Goal: Task Accomplishment & Management: Complete application form

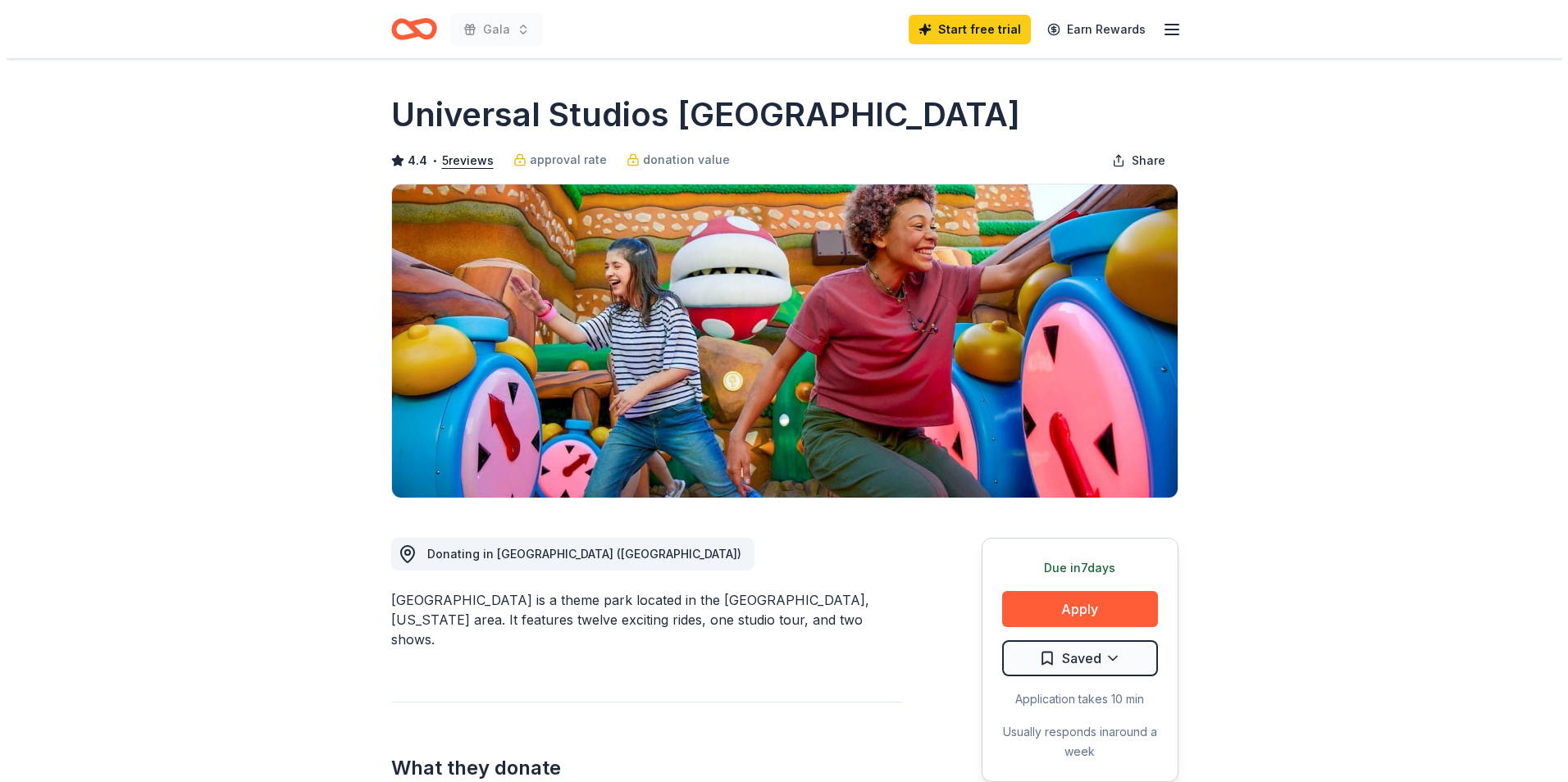
scroll to position [164, 0]
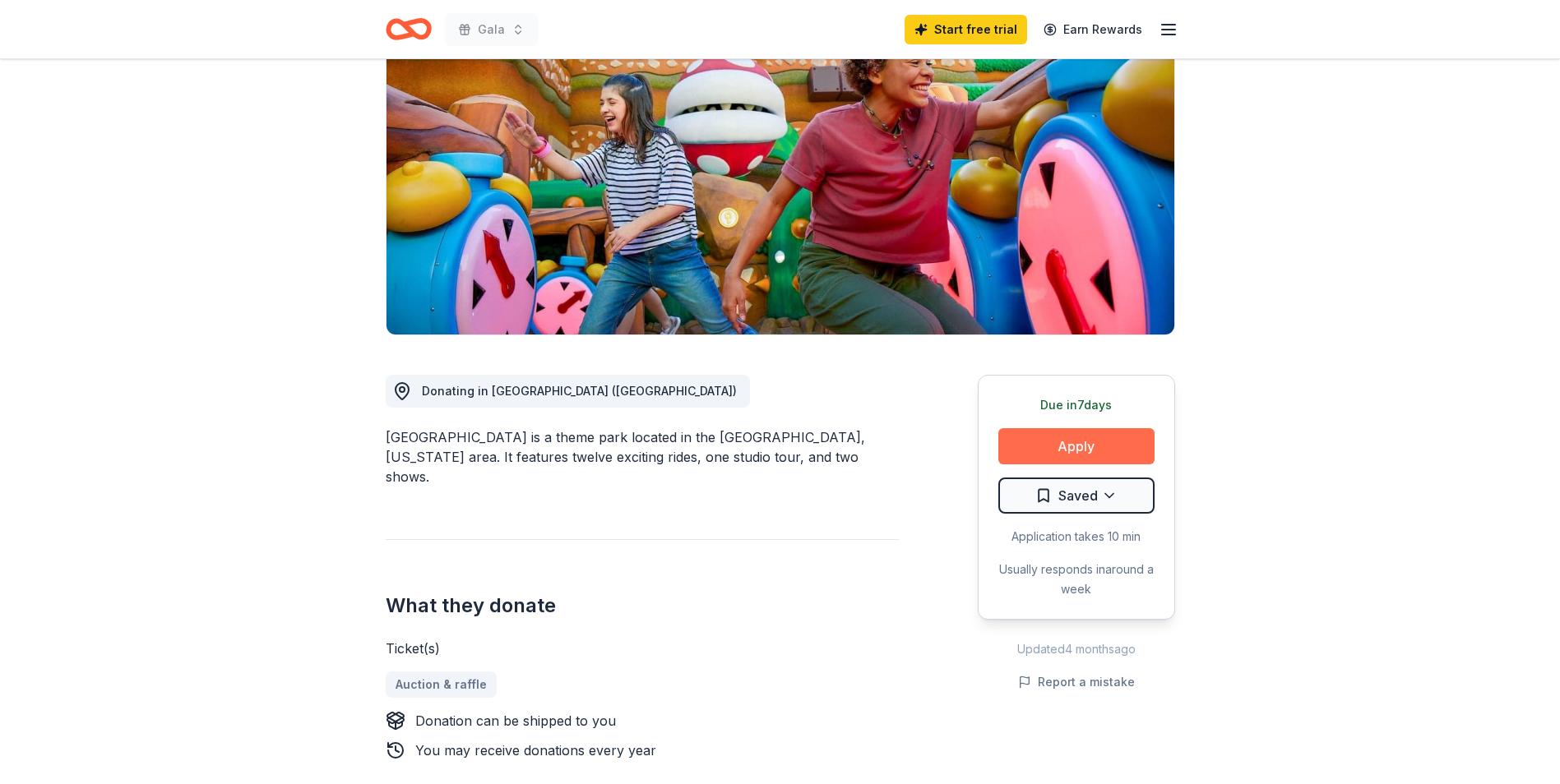
click at [1139, 448] on button "Apply" at bounding box center [1076, 446] width 156 height 37
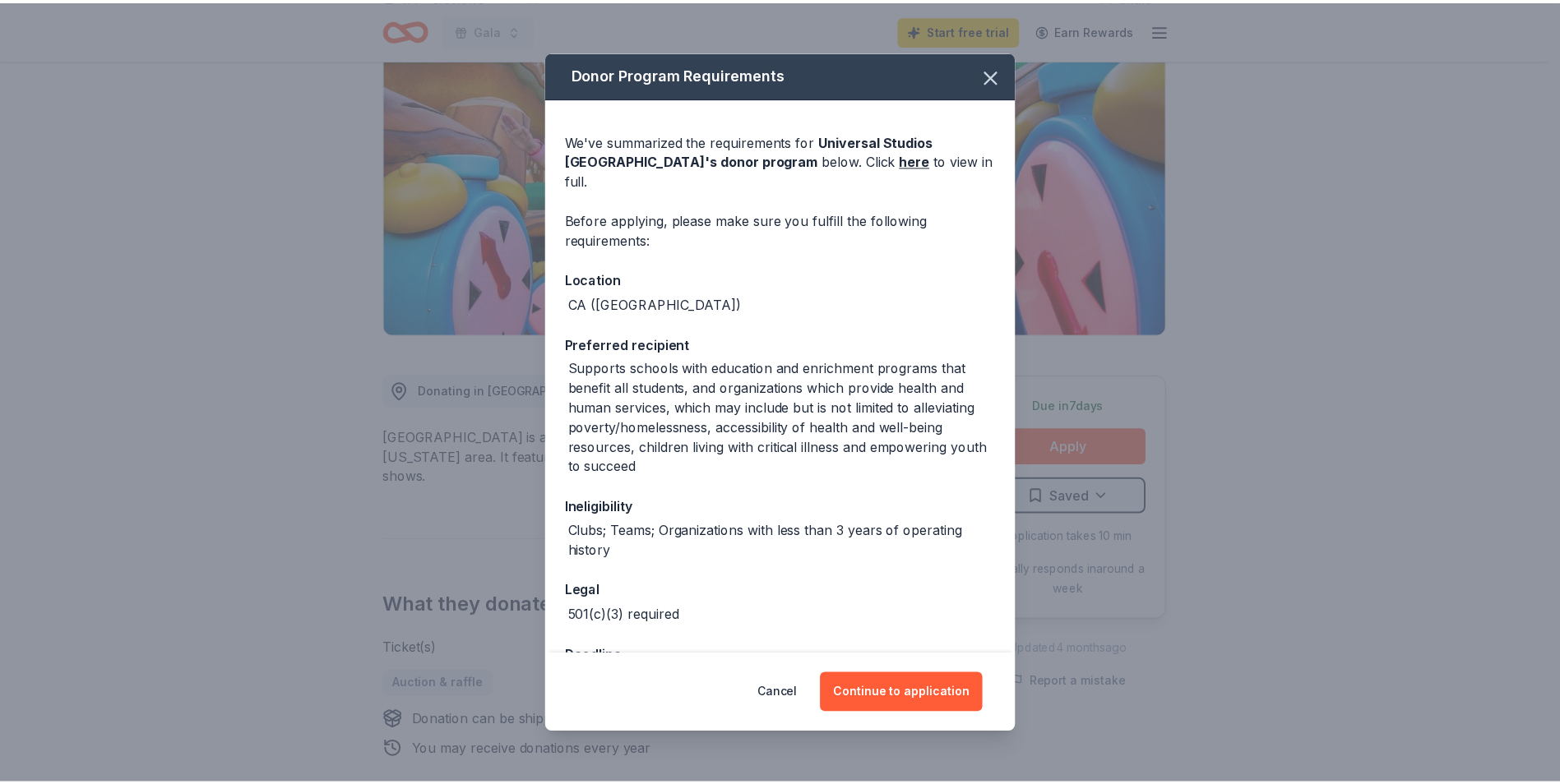
scroll to position [103, 0]
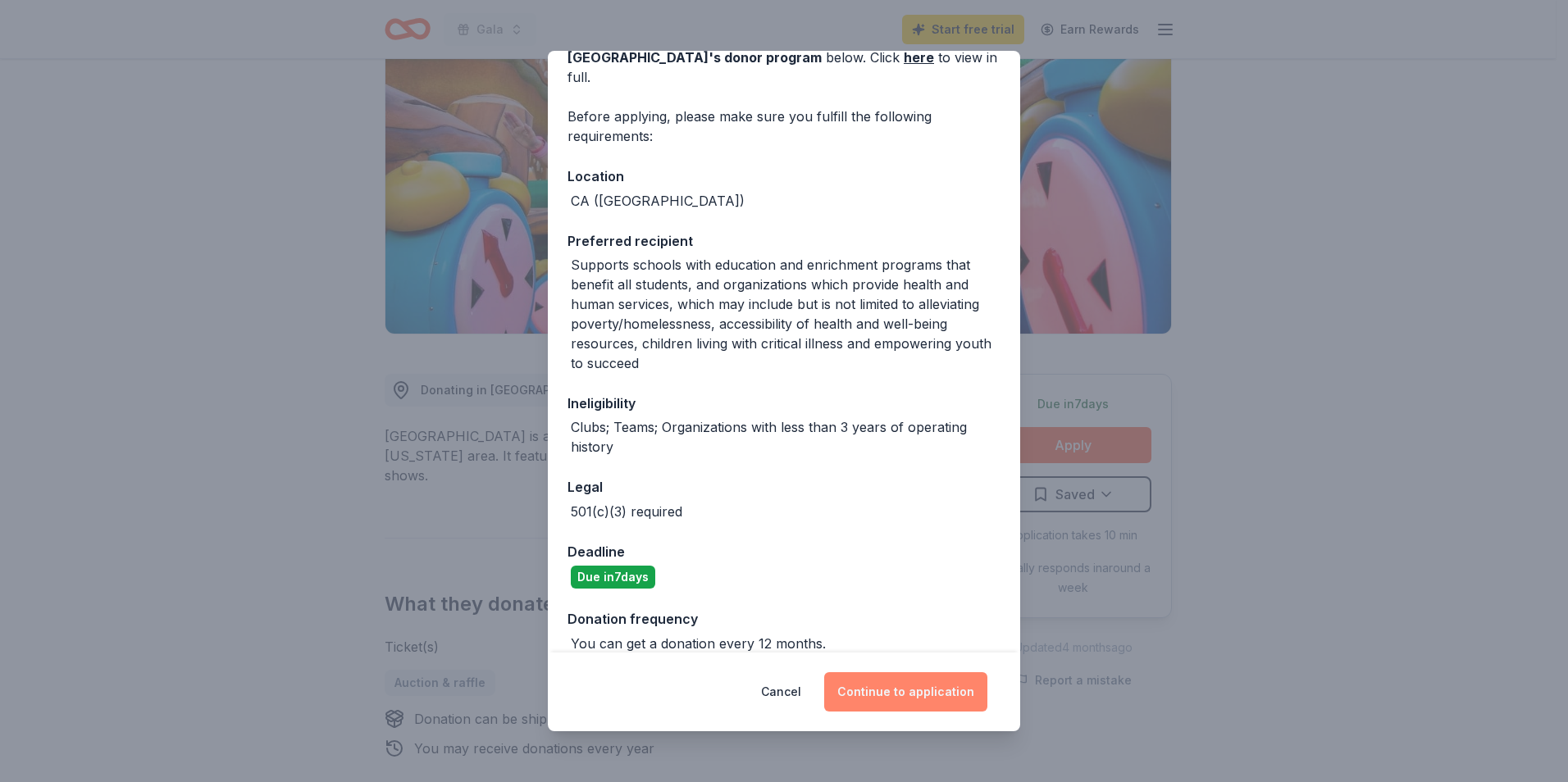
click at [920, 694] on button "Continue to application" at bounding box center [905, 692] width 163 height 39
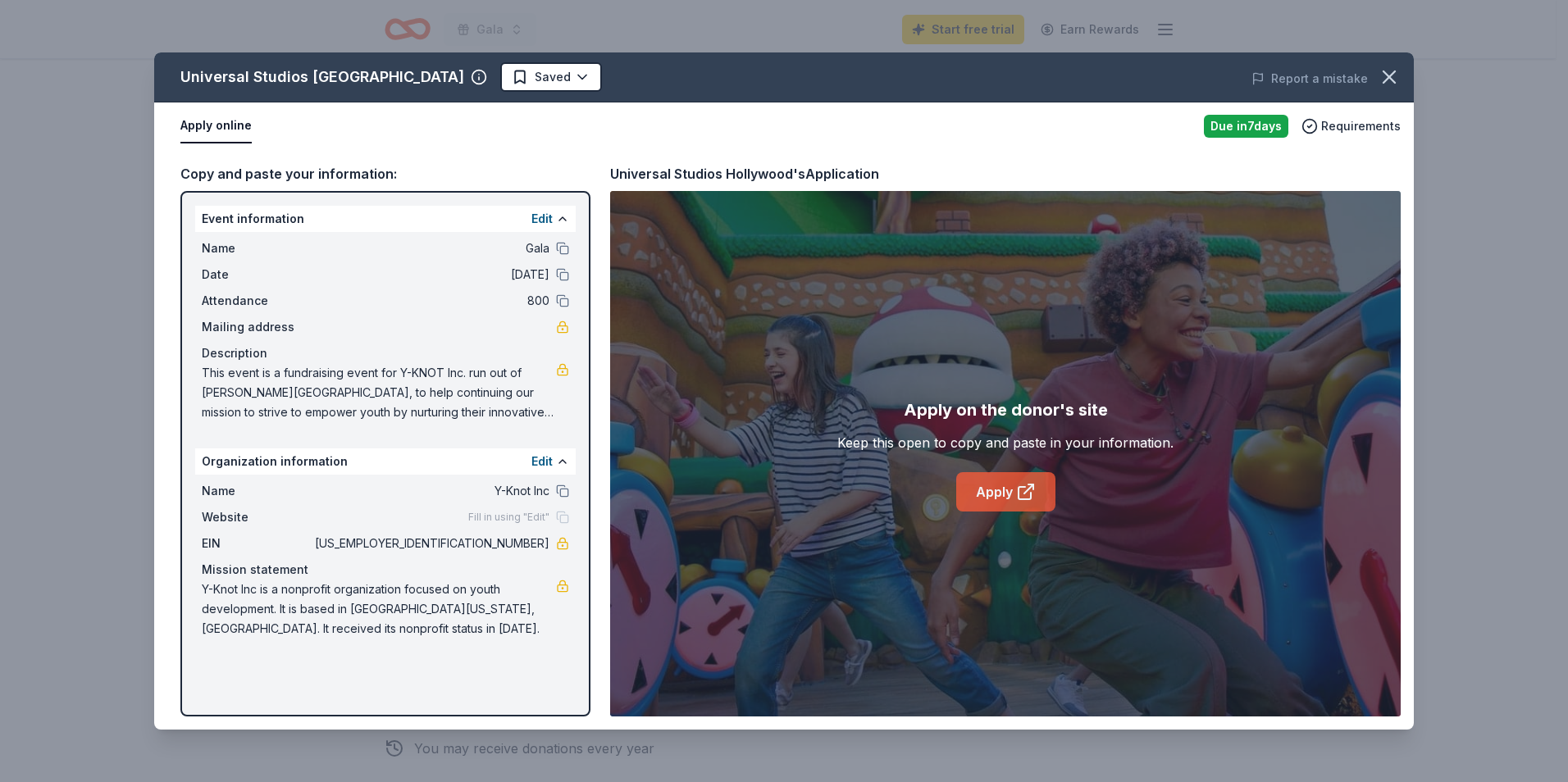
click at [1020, 488] on icon at bounding box center [1025, 494] width 12 height 12
click at [1015, 503] on link "Apply" at bounding box center [1006, 492] width 100 height 39
click at [1387, 77] on icon "button" at bounding box center [1390, 77] width 23 height 23
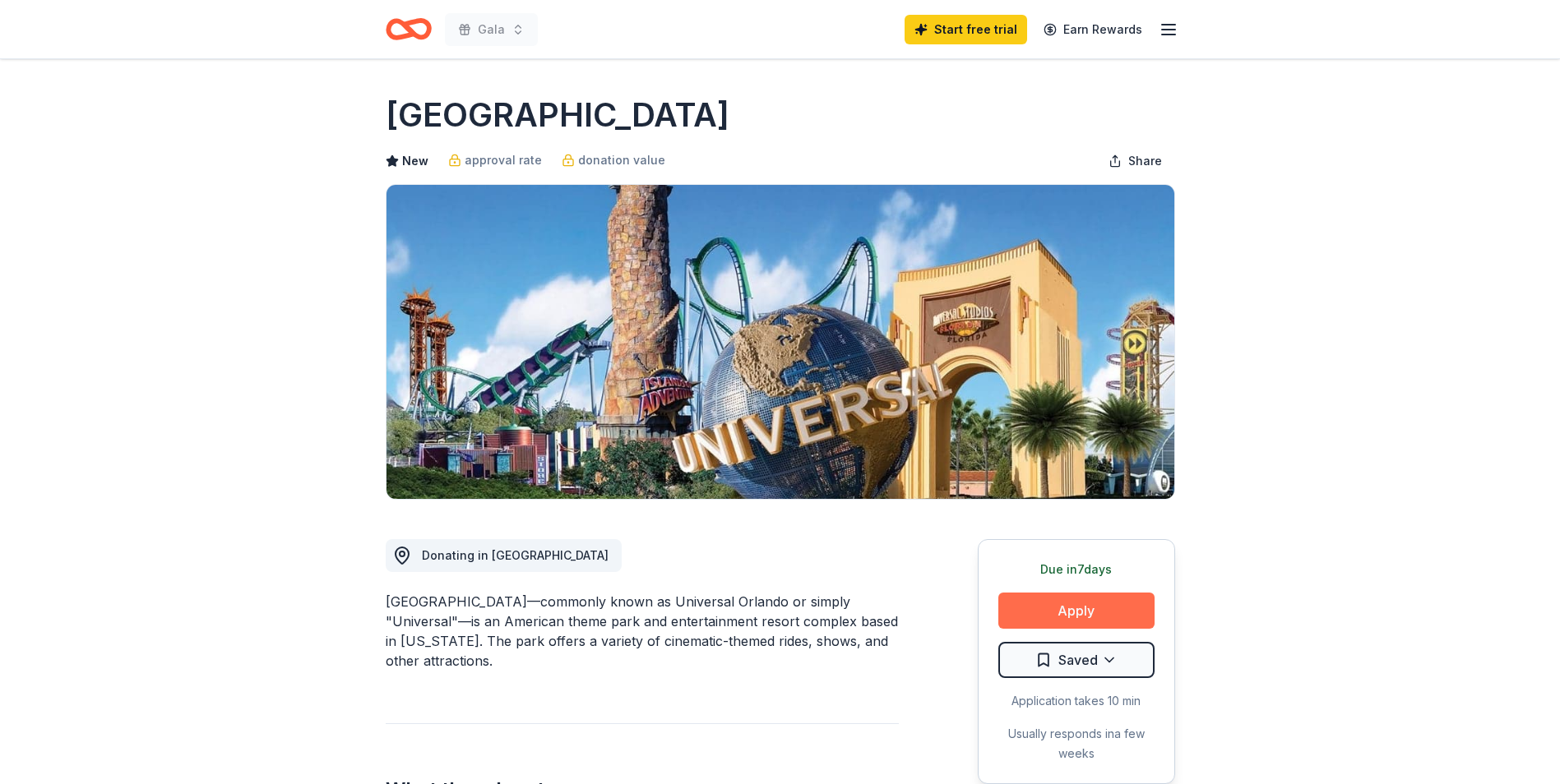
click at [1032, 606] on button "Apply" at bounding box center [1076, 611] width 156 height 37
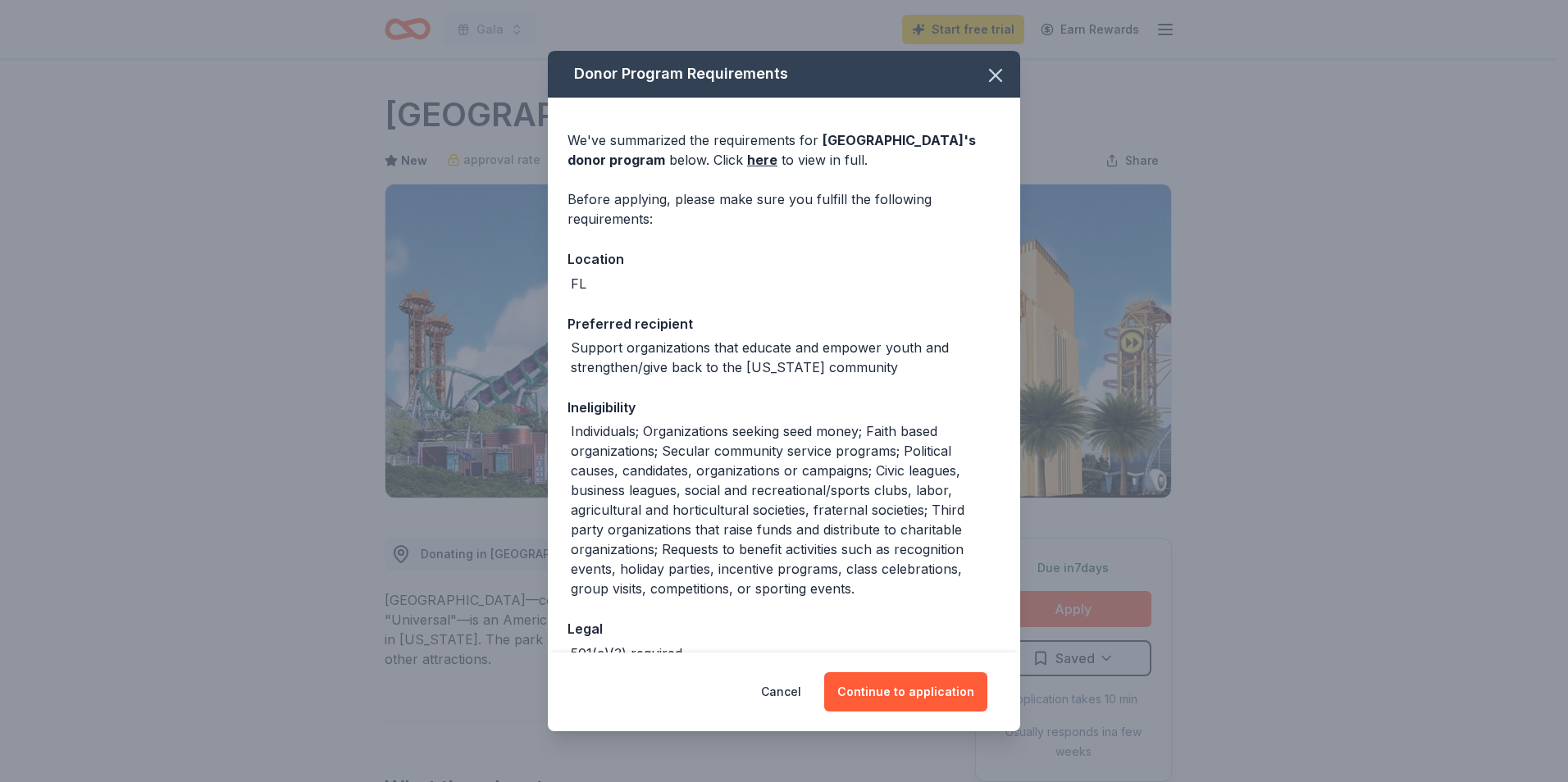
scroll to position [162, 0]
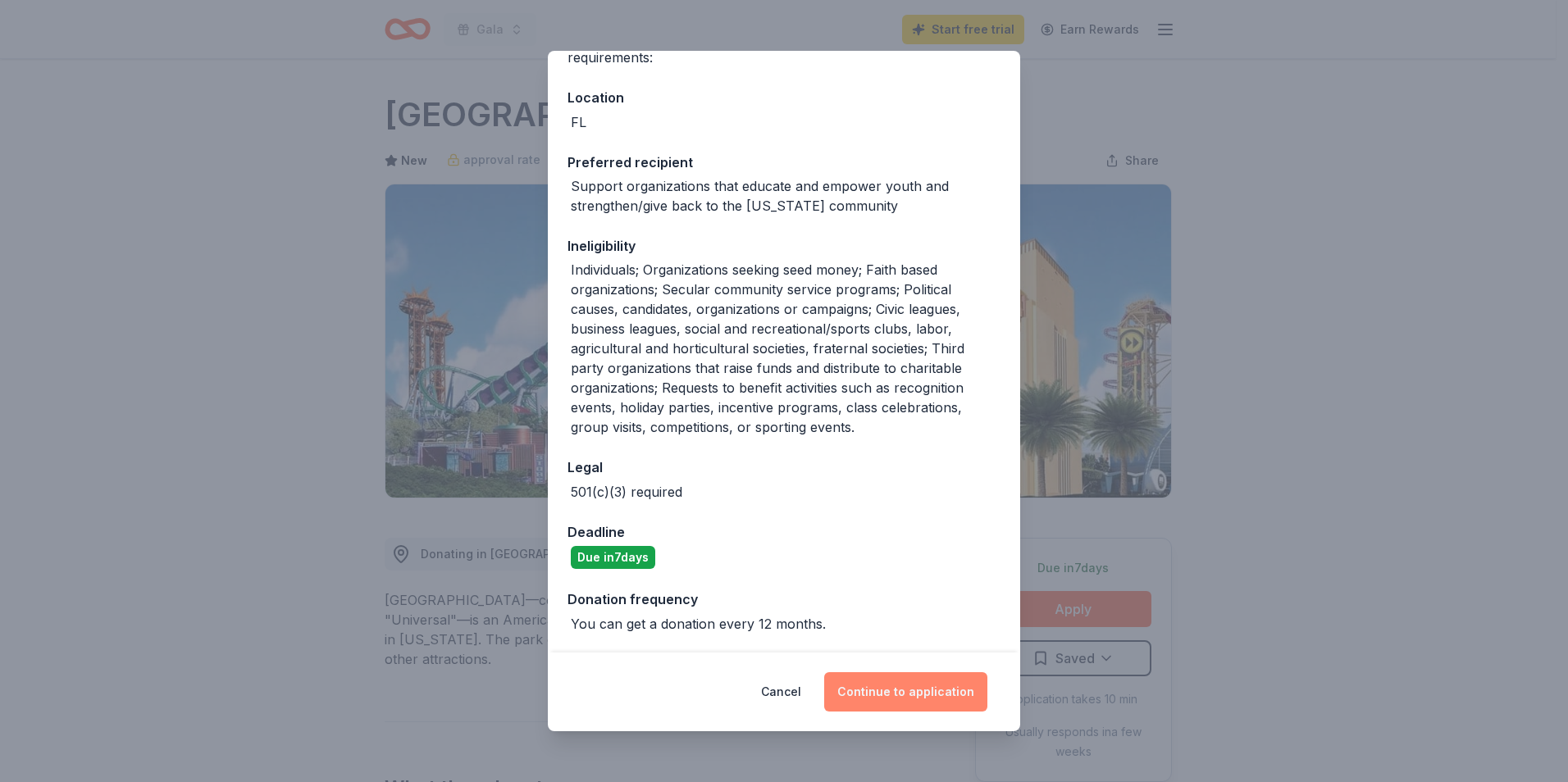
click at [929, 690] on button "Continue to application" at bounding box center [905, 692] width 163 height 39
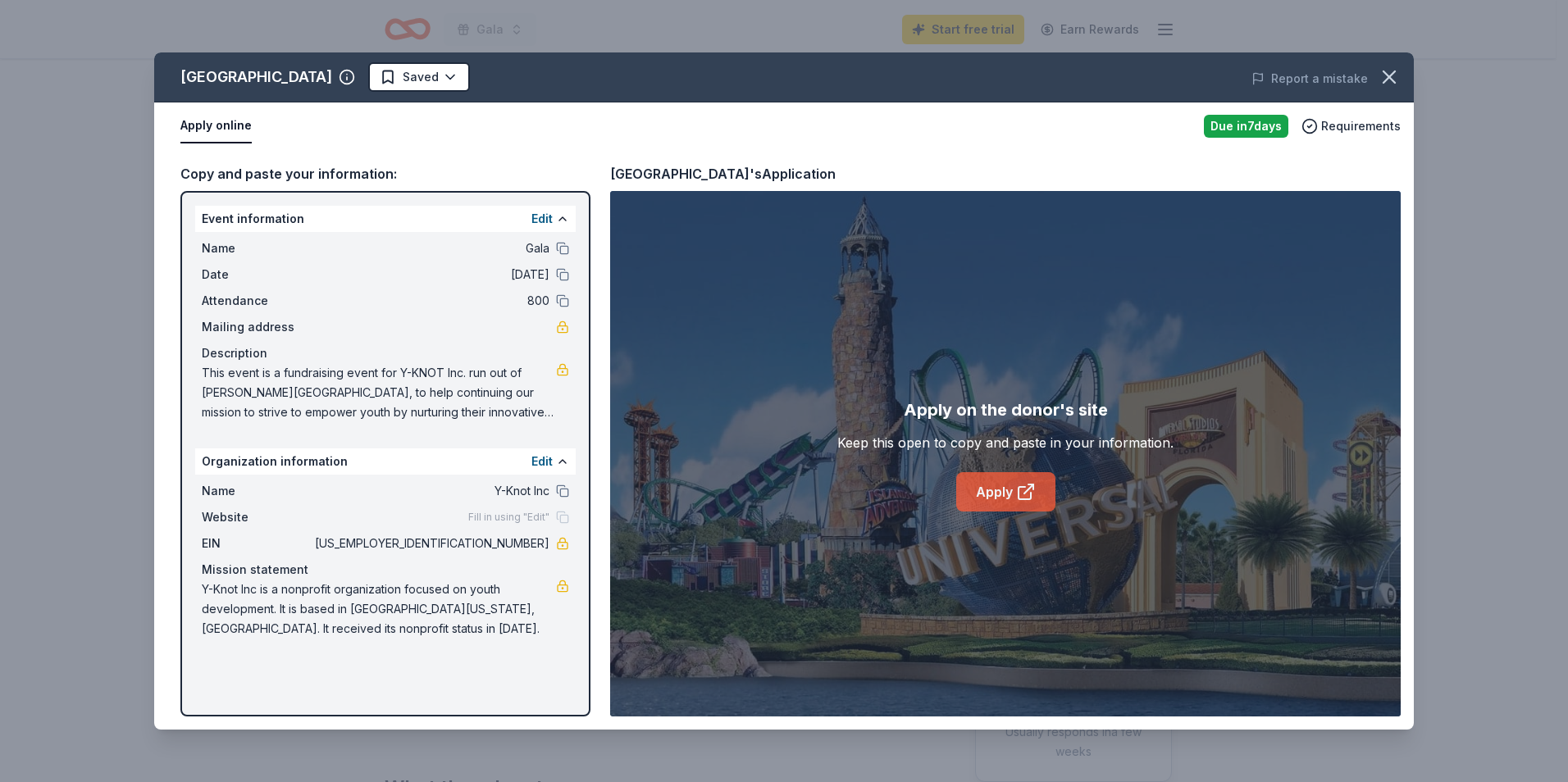
click at [989, 500] on link "Apply" at bounding box center [1006, 492] width 100 height 39
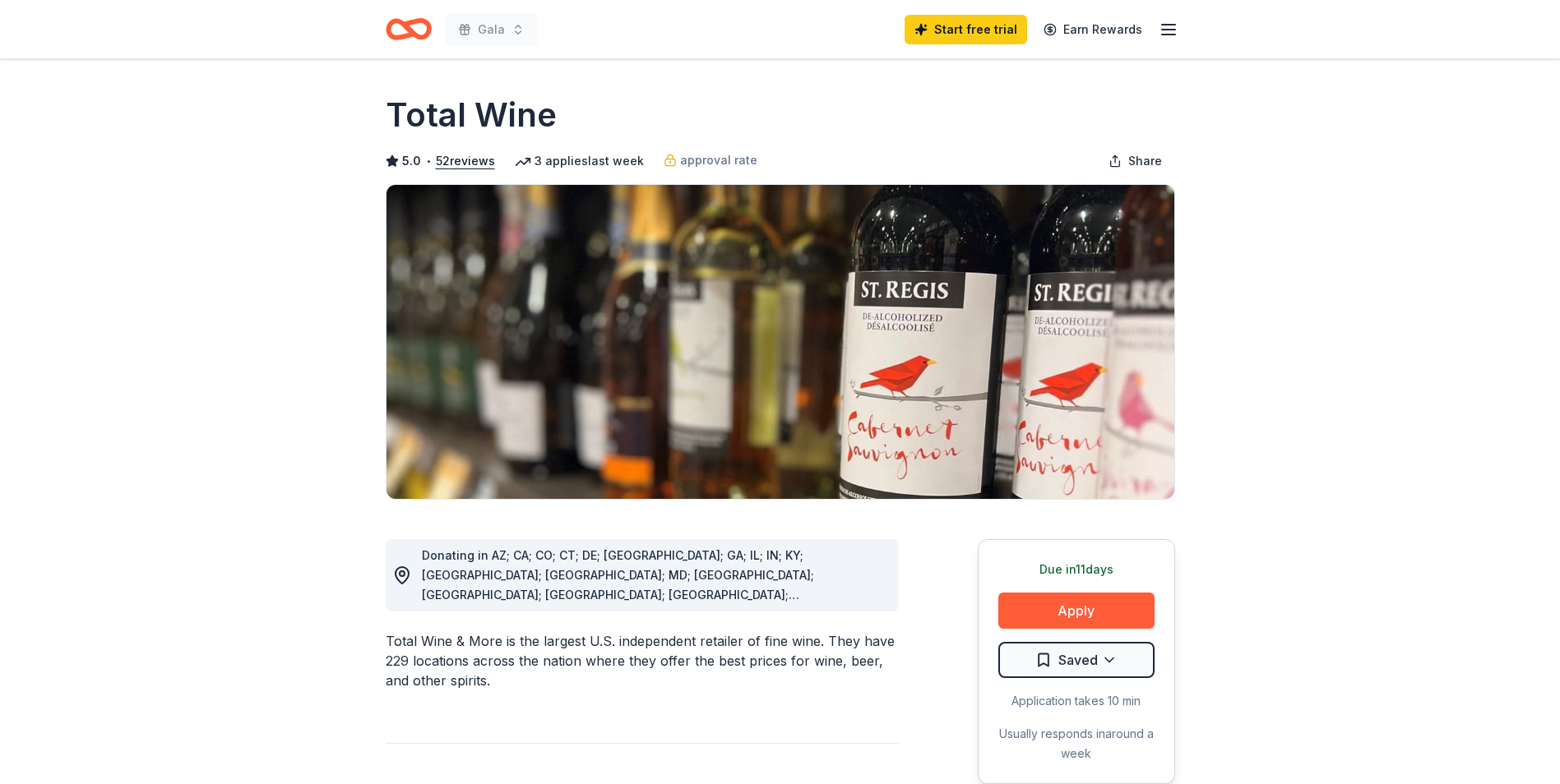
scroll to position [82, 0]
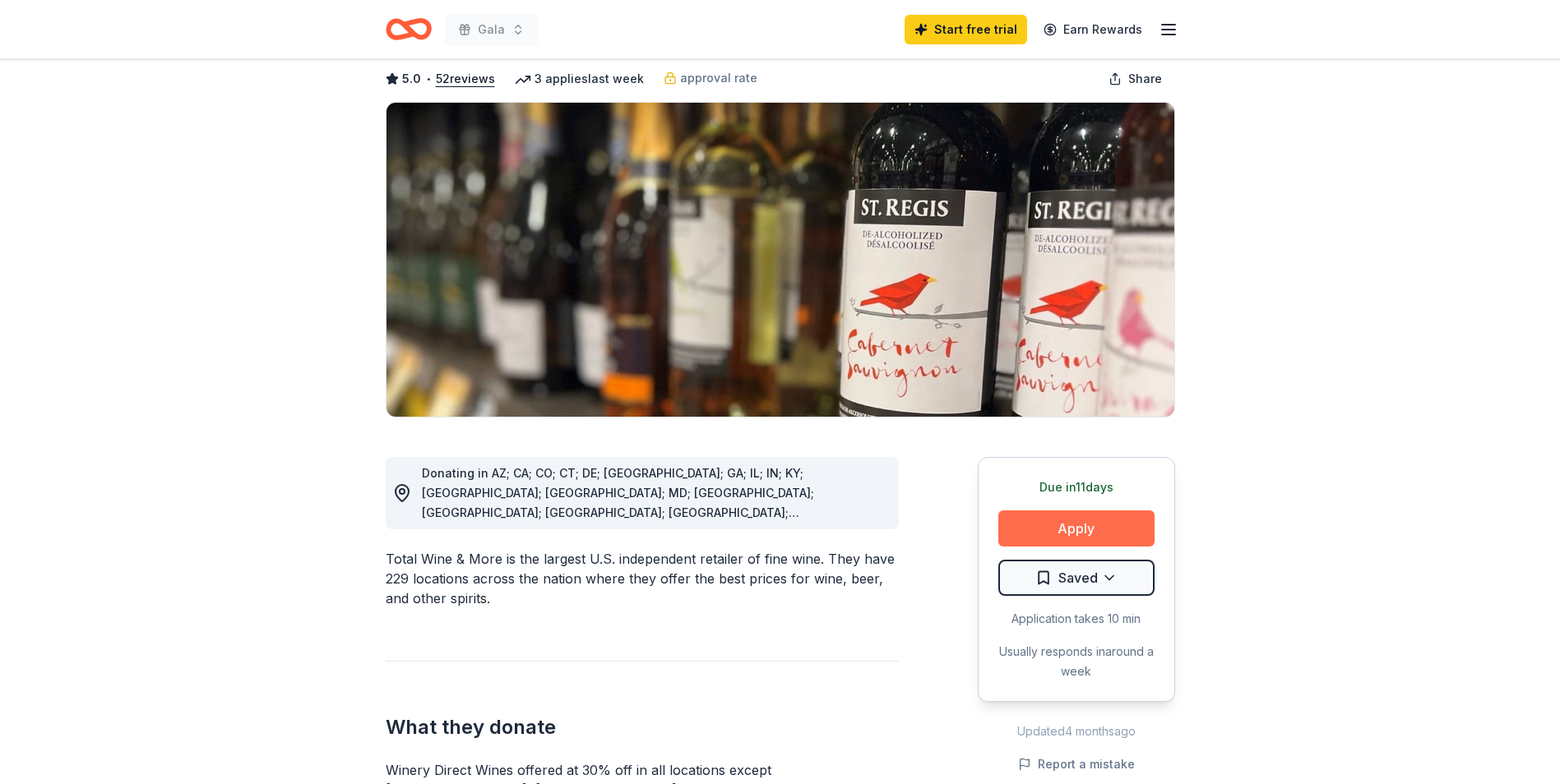
click at [1027, 537] on button "Apply" at bounding box center [1076, 528] width 156 height 37
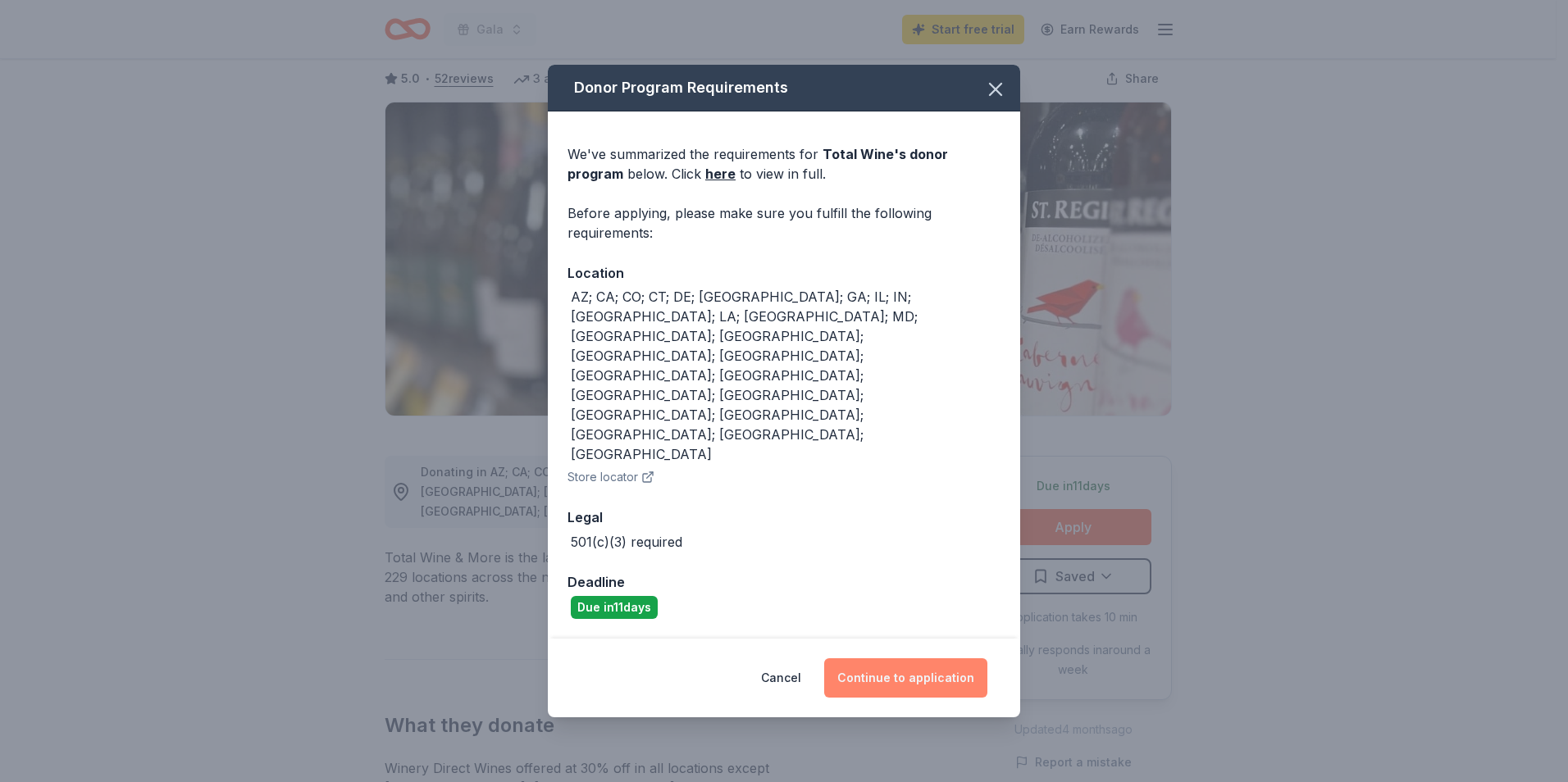
click at [883, 658] on button "Continue to application" at bounding box center [905, 678] width 163 height 39
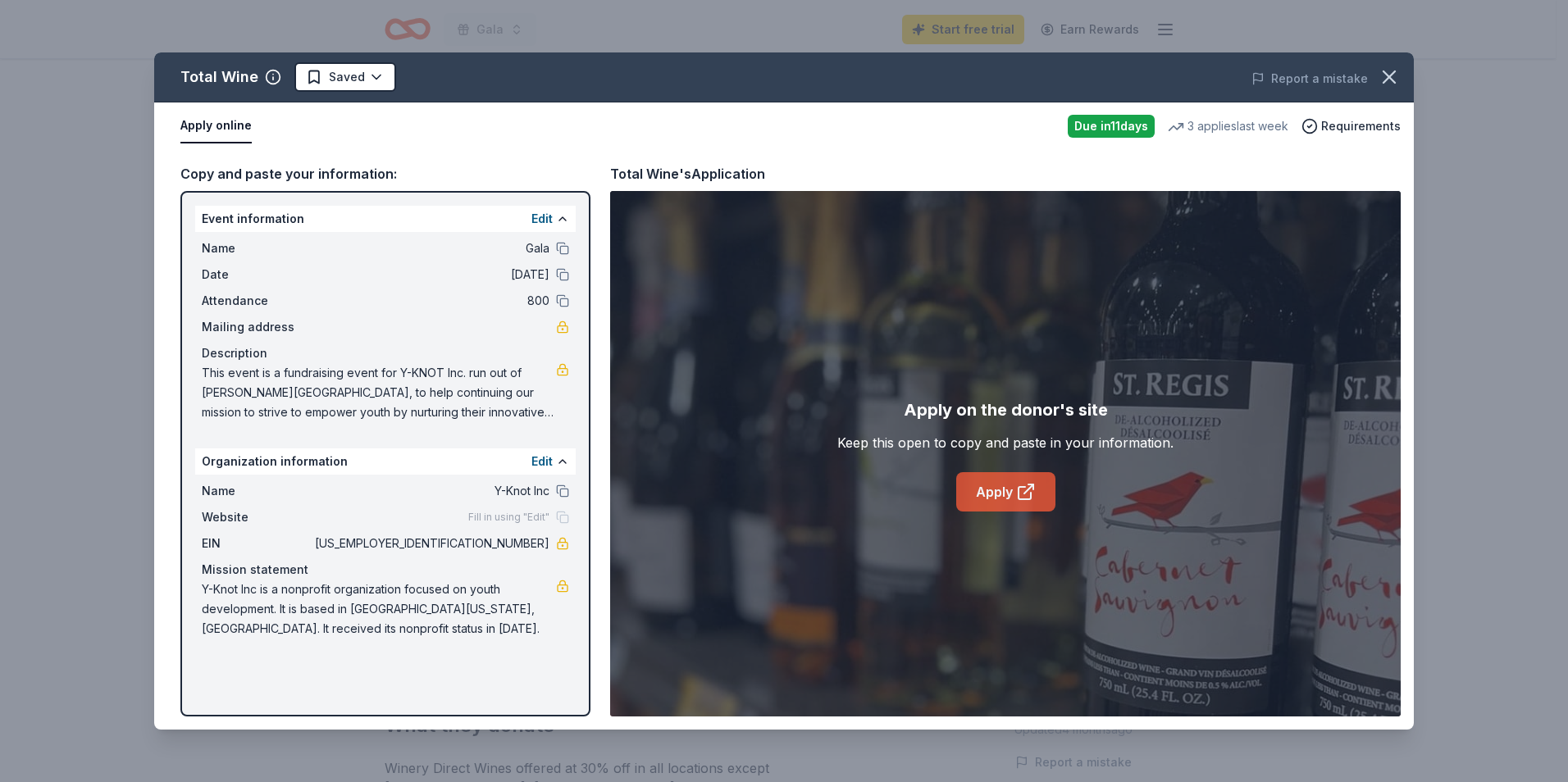
click at [1039, 493] on link "Apply" at bounding box center [1006, 492] width 100 height 39
drag, startPoint x: 551, startPoint y: 543, endPoint x: 483, endPoint y: 544, distance: 68.0
click at [484, 544] on div "EIN 30-1022510" at bounding box center [385, 544] width 368 height 20
drag, startPoint x: 483, startPoint y: 543, endPoint x: 559, endPoint y: 541, distance: 76.0
click at [559, 541] on div "EIN 30-1022510" at bounding box center [385, 544] width 368 height 20
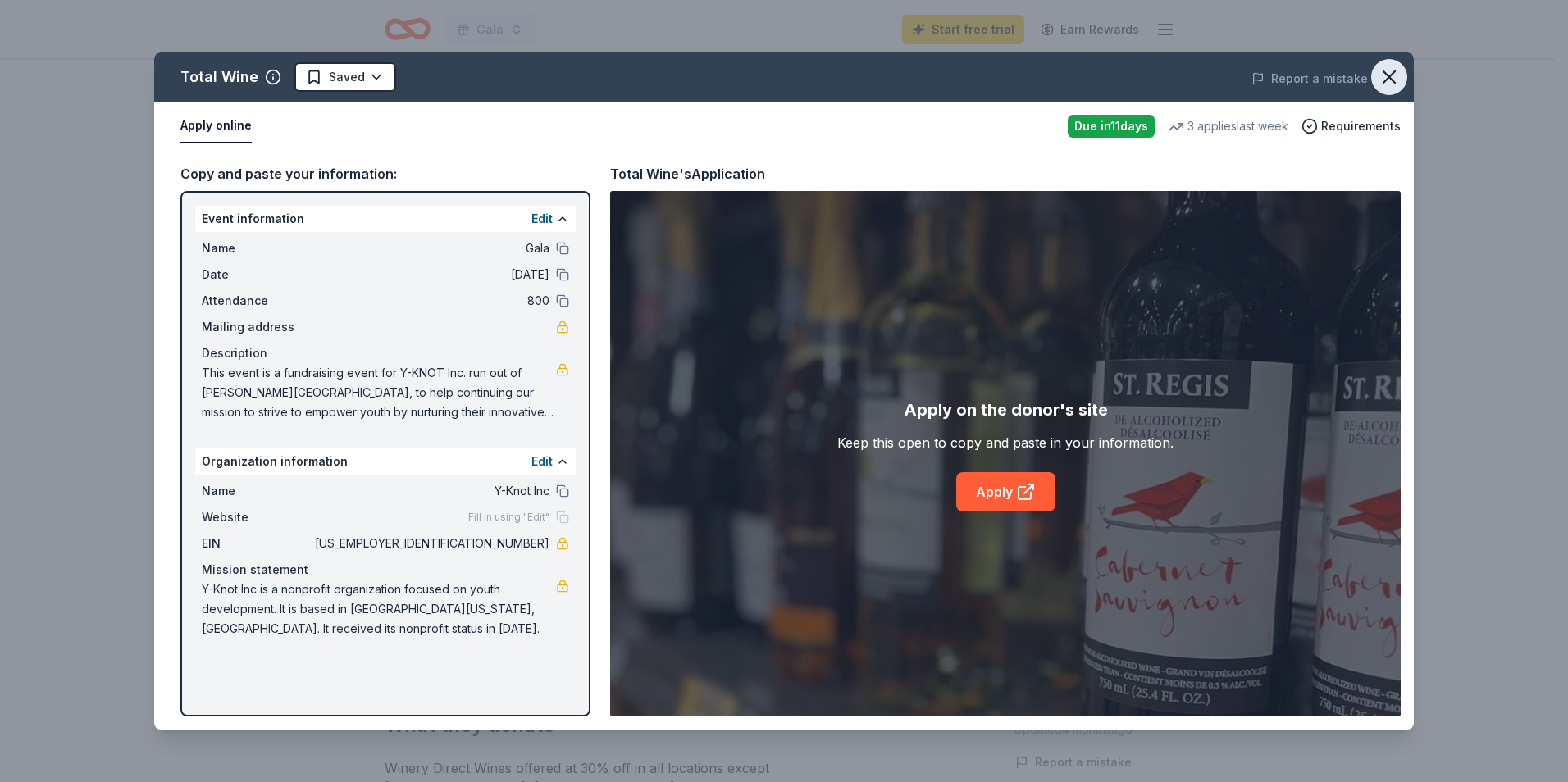
click at [1384, 83] on icon "button" at bounding box center [1389, 77] width 12 height 12
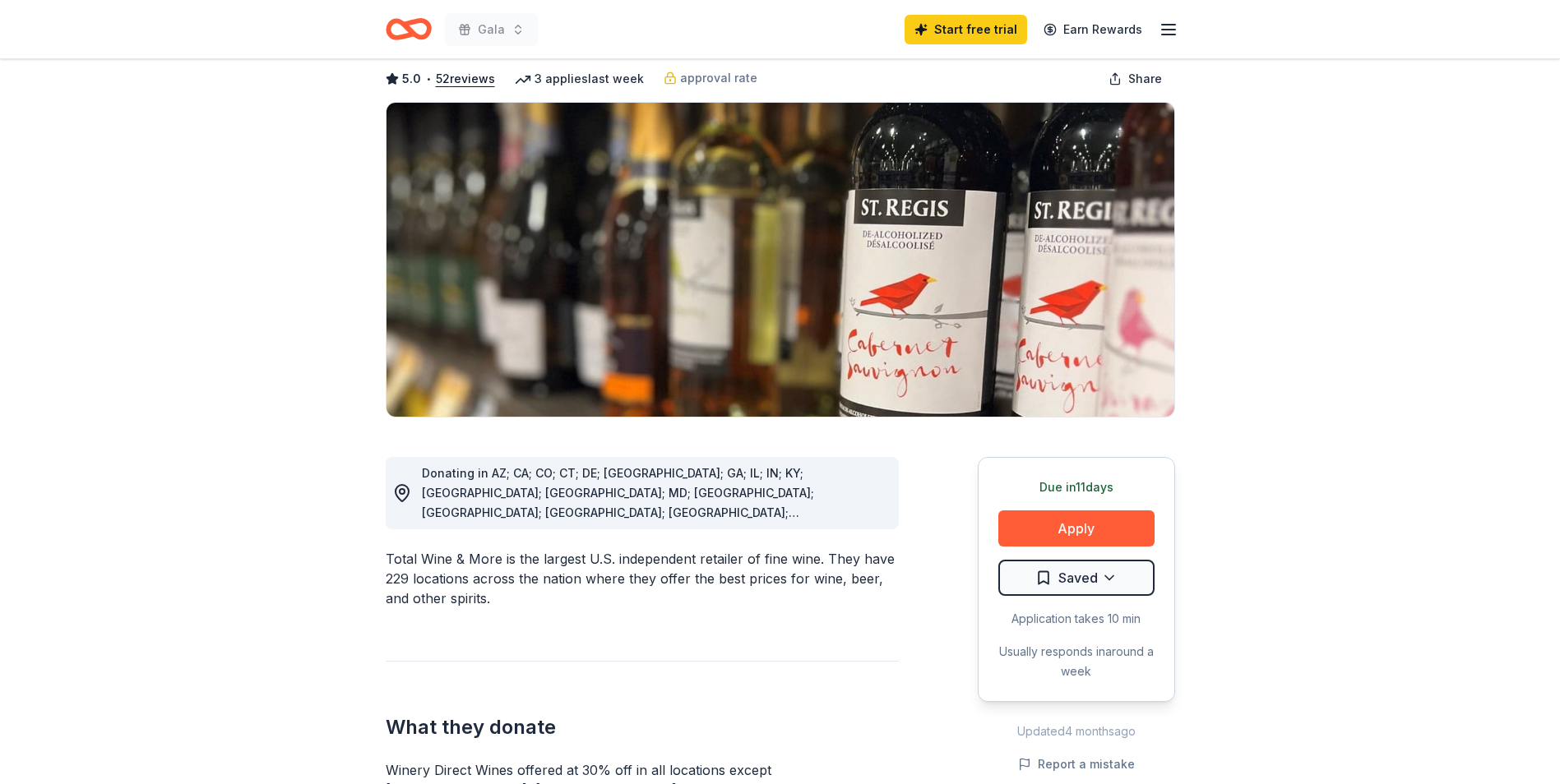
scroll to position [0, 0]
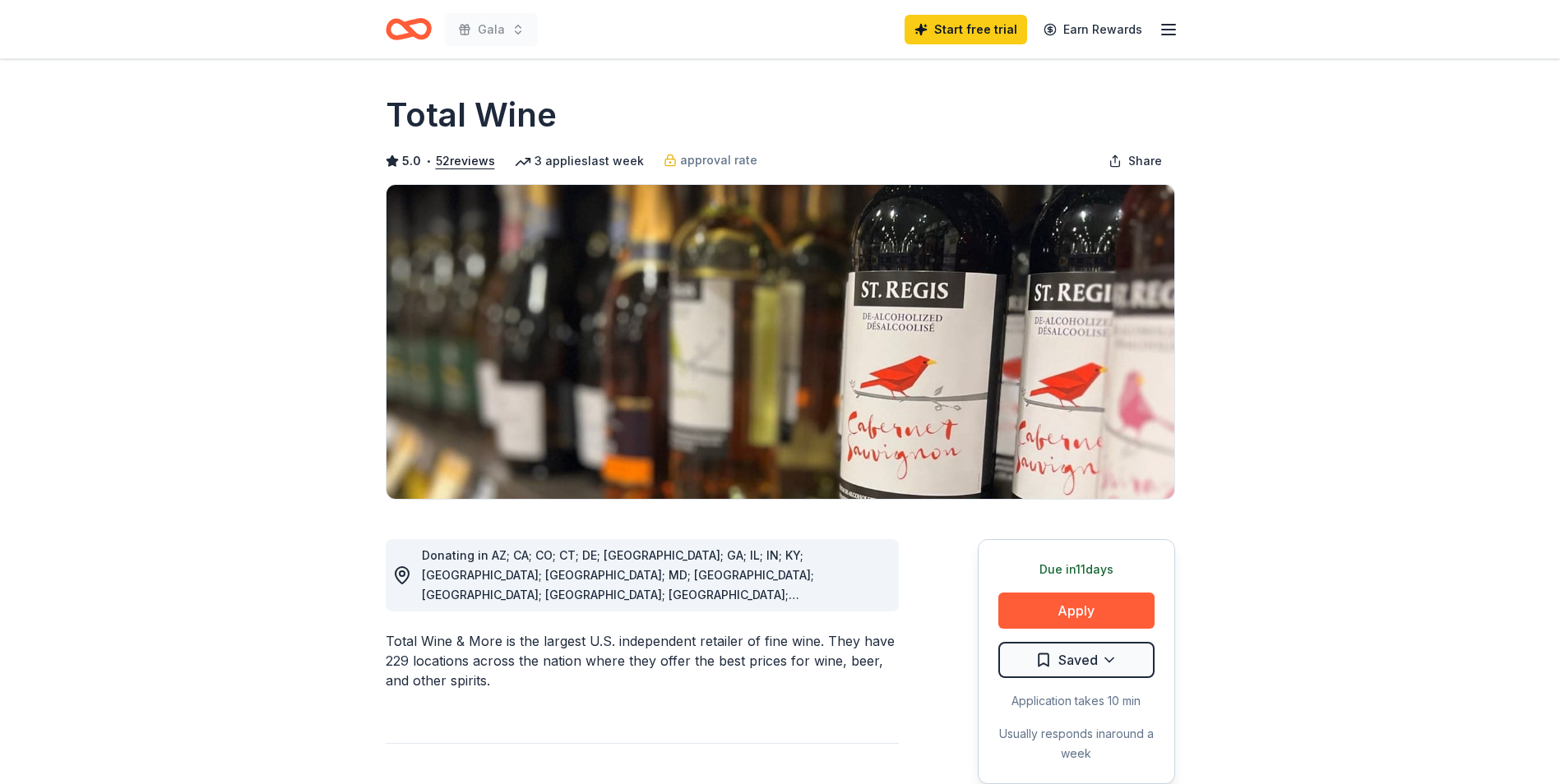
click at [408, 23] on icon "Home" at bounding box center [416, 29] width 26 height 16
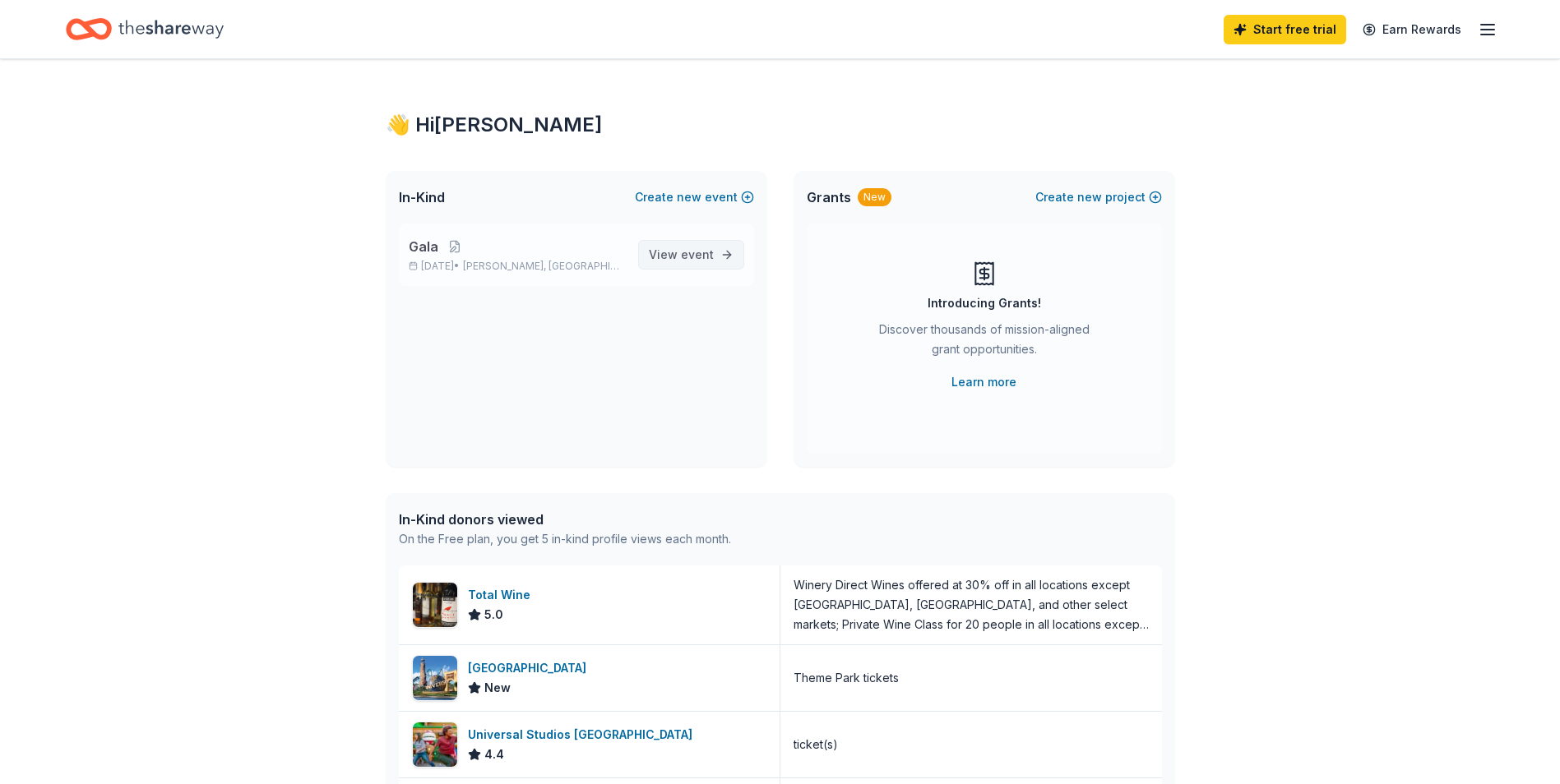
click at [714, 248] on link "View event" at bounding box center [690, 254] width 106 height 29
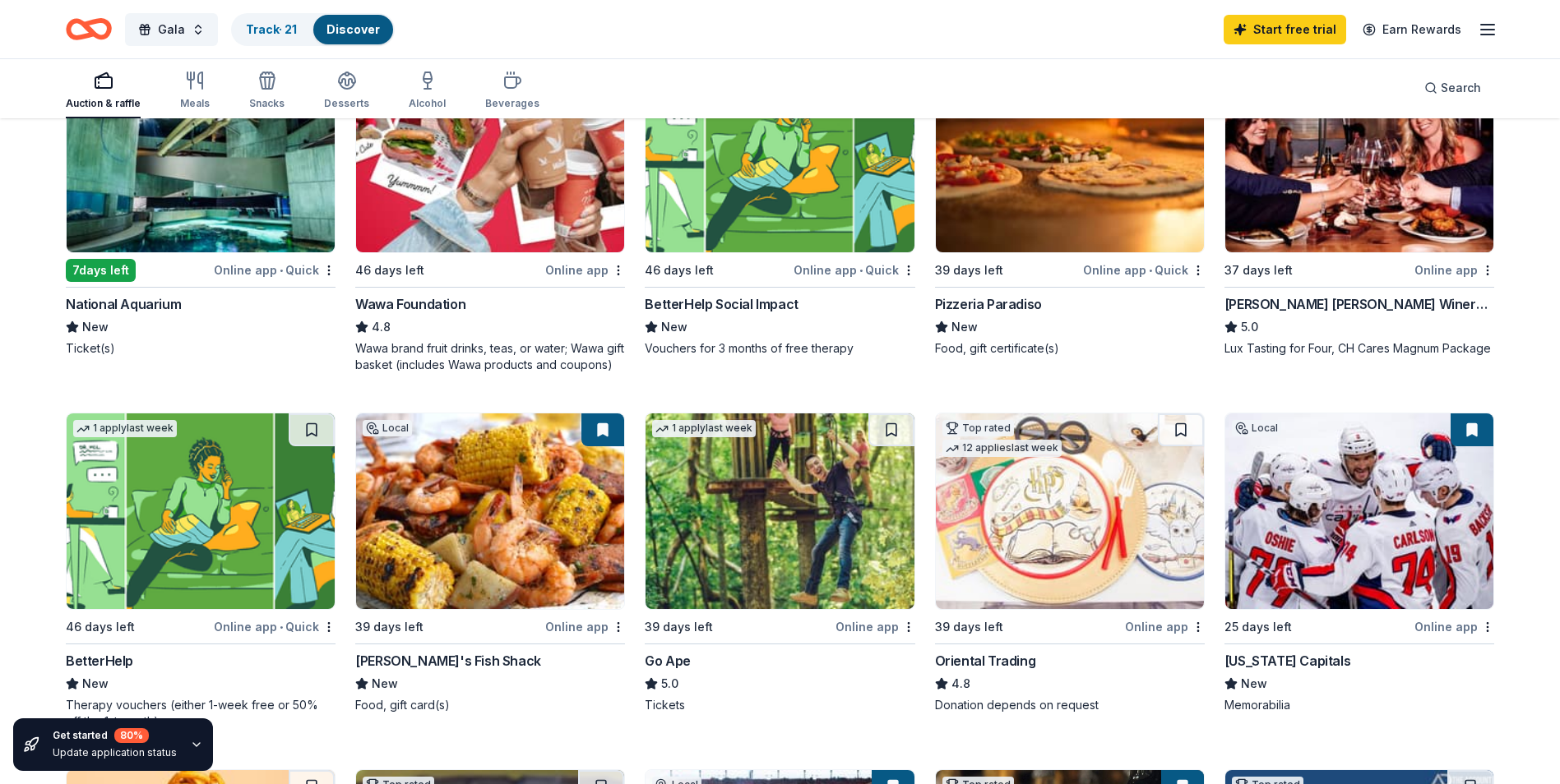
scroll to position [329, 0]
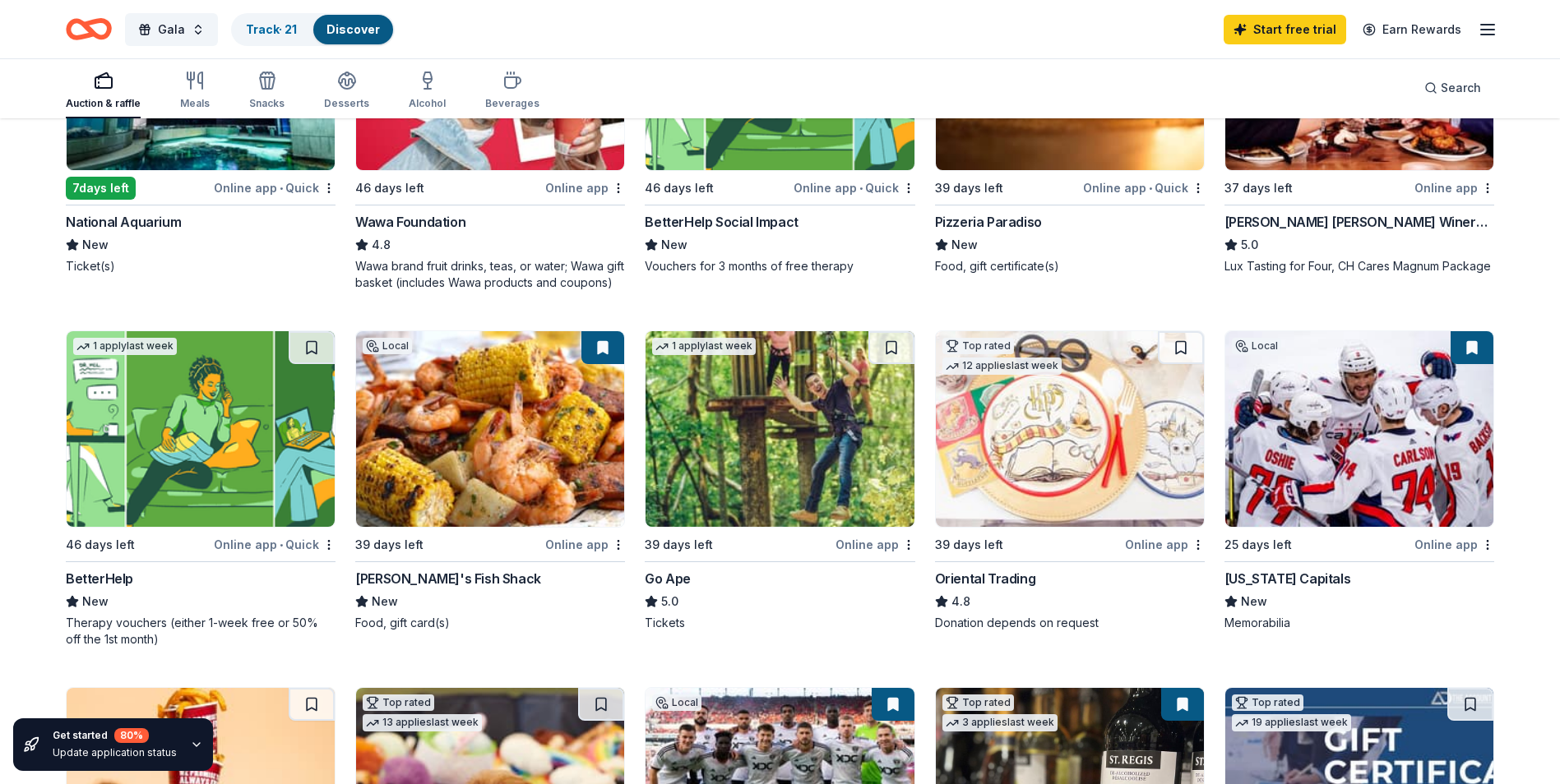
click at [526, 572] on div "Ford's Fish Shack" at bounding box center [490, 579] width 269 height 20
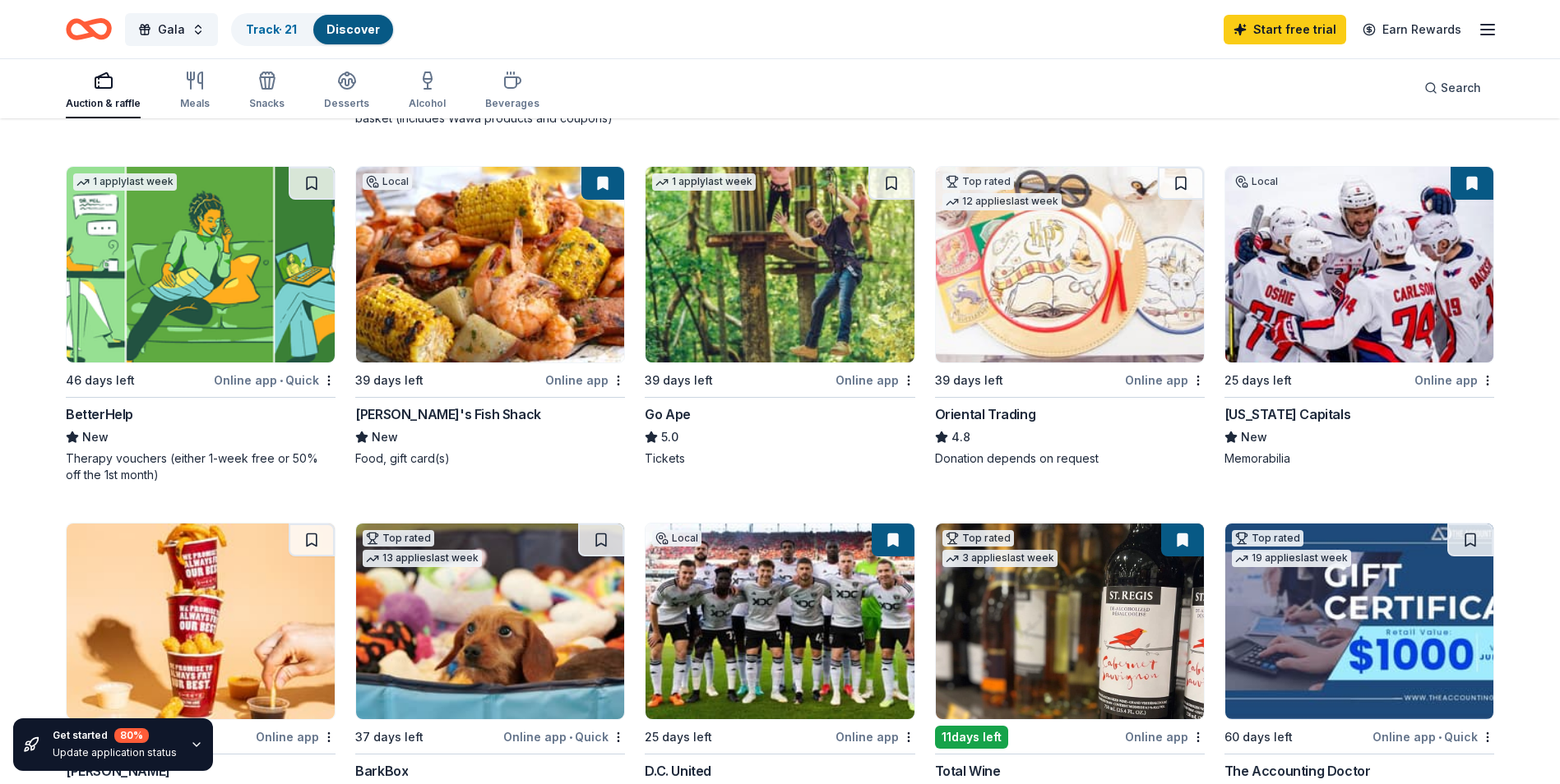
scroll to position [575, 0]
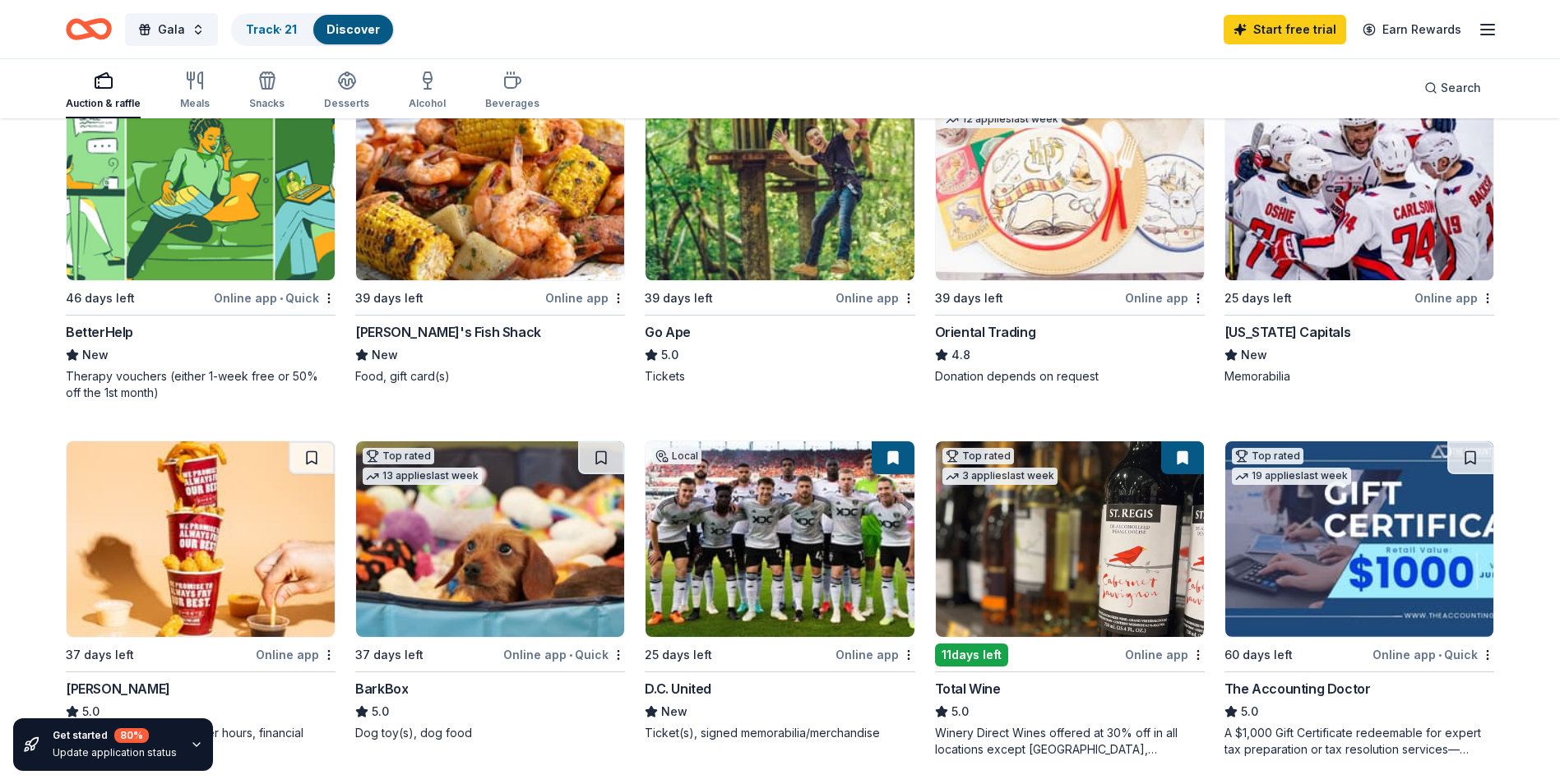
click at [431, 258] on img at bounding box center [490, 182] width 268 height 195
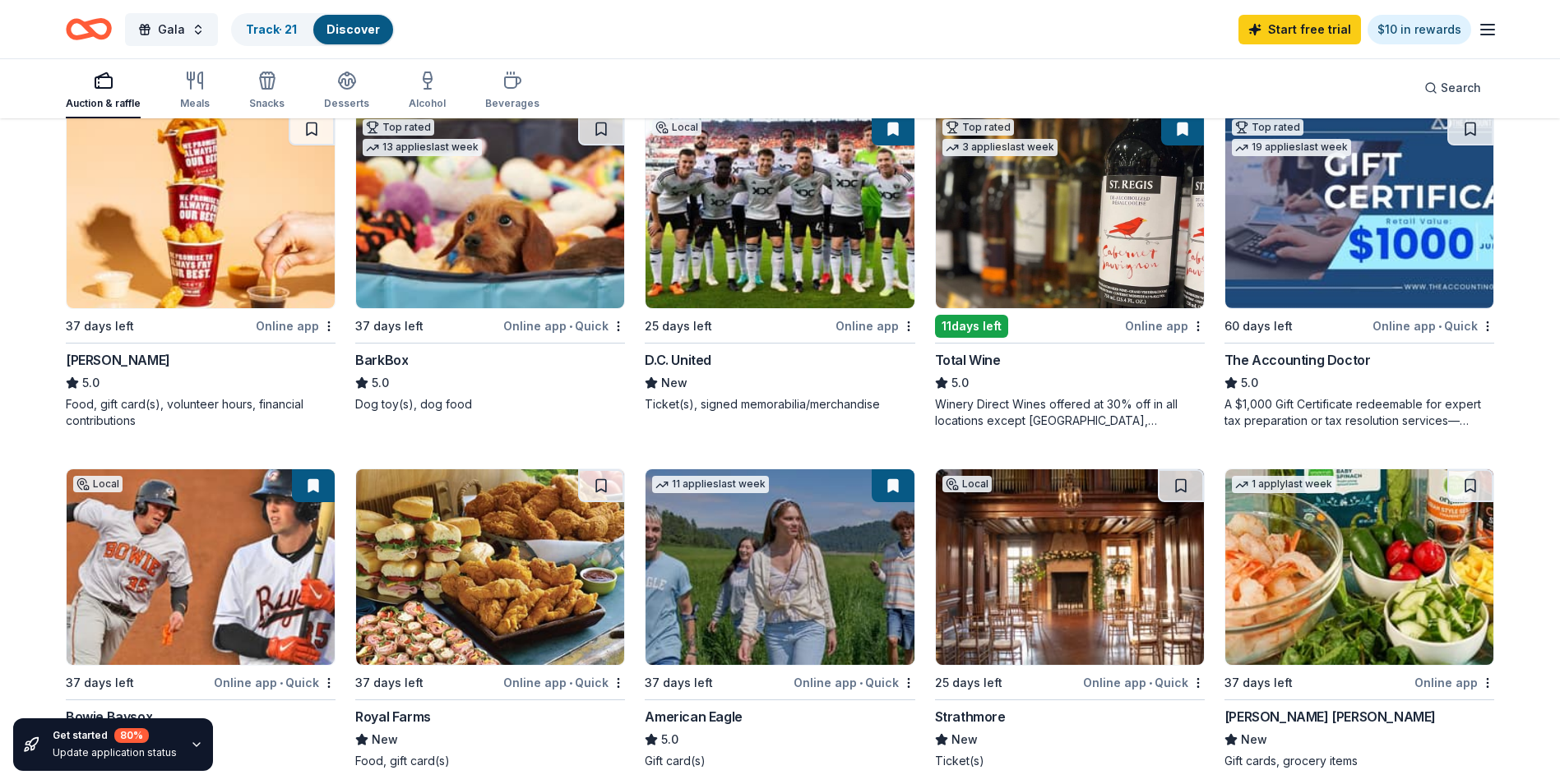
scroll to position [986, 0]
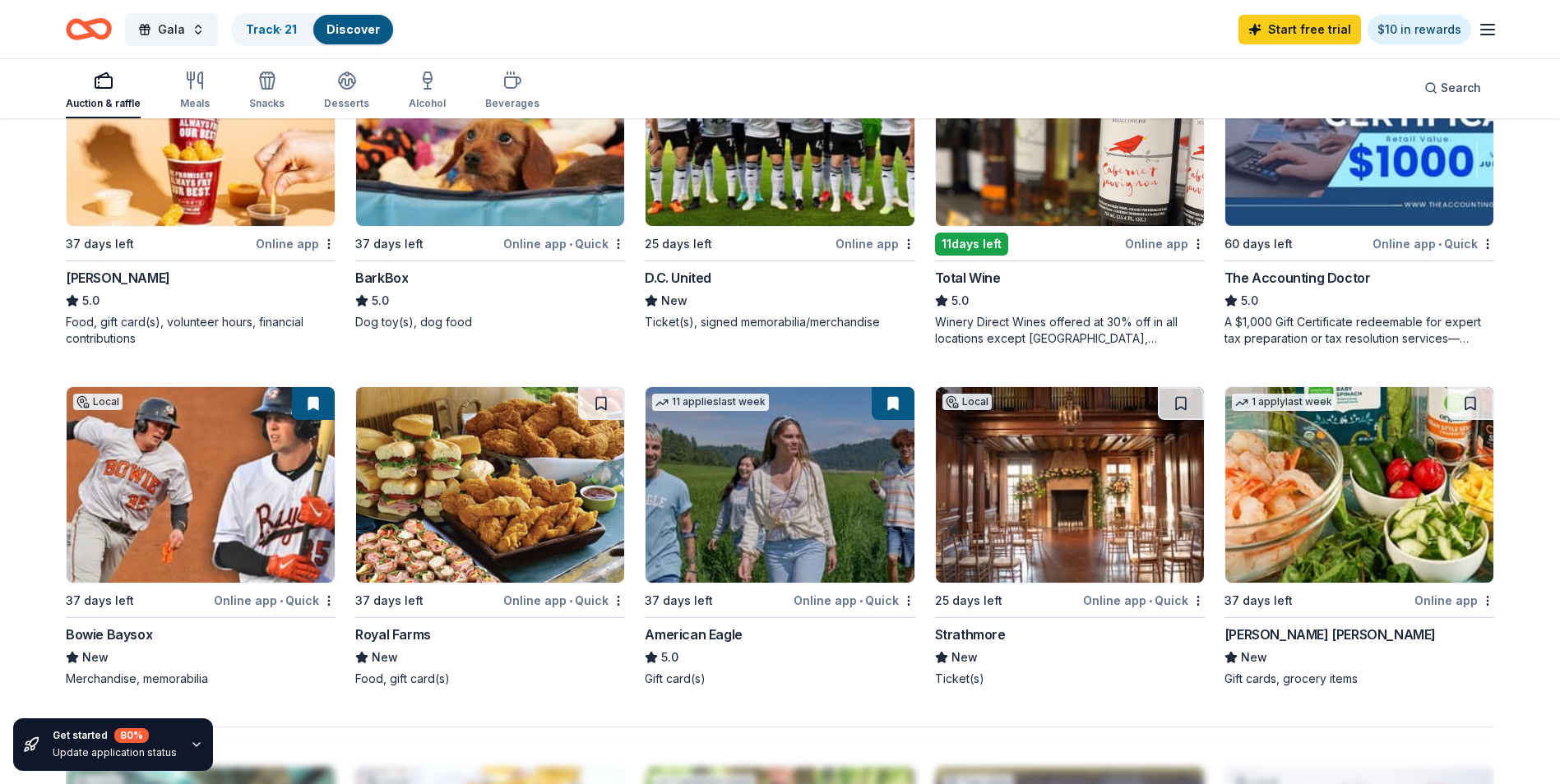
click at [1012, 273] on div "Total Wine" at bounding box center [1069, 277] width 269 height 20
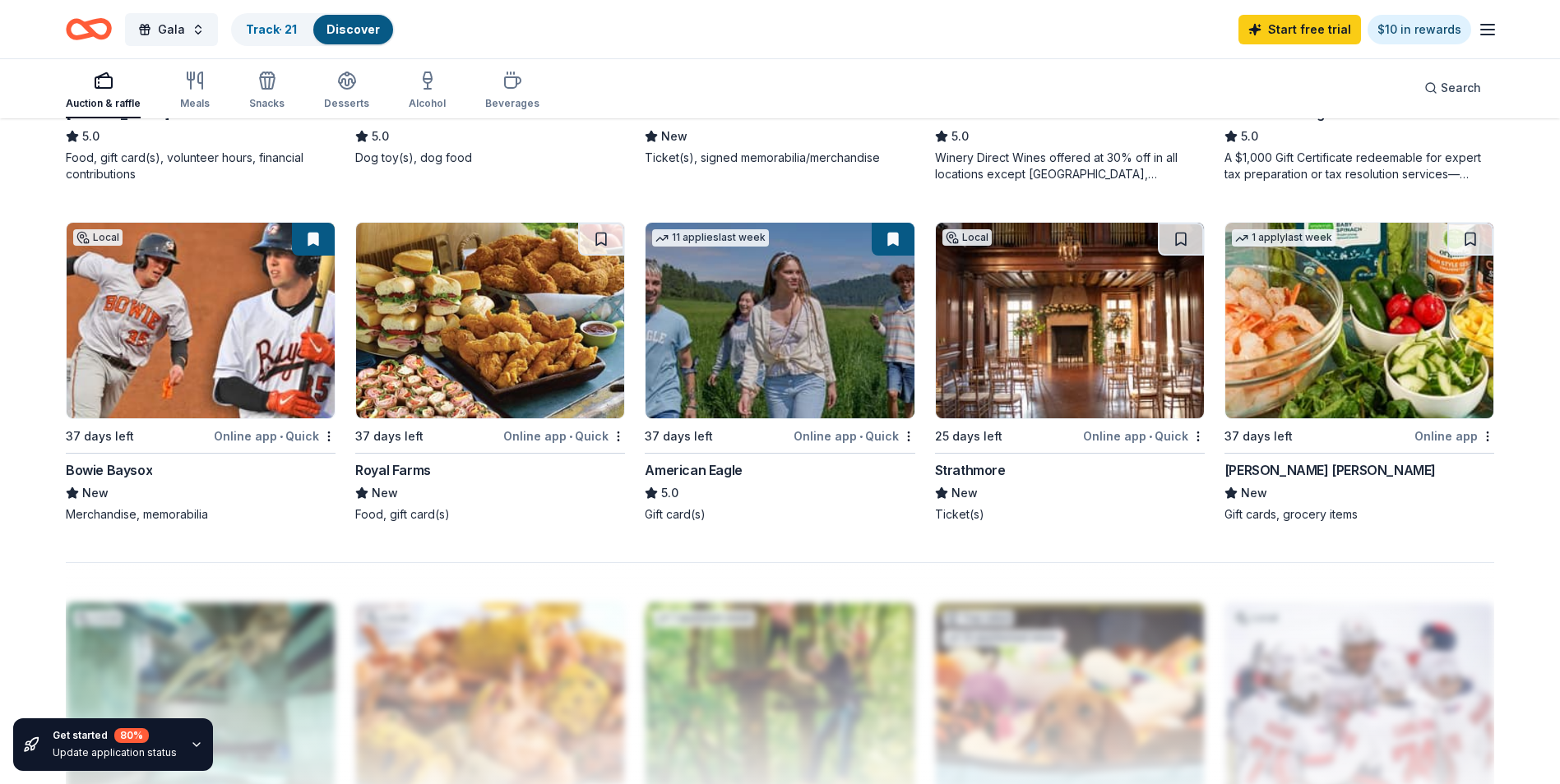
scroll to position [904, 0]
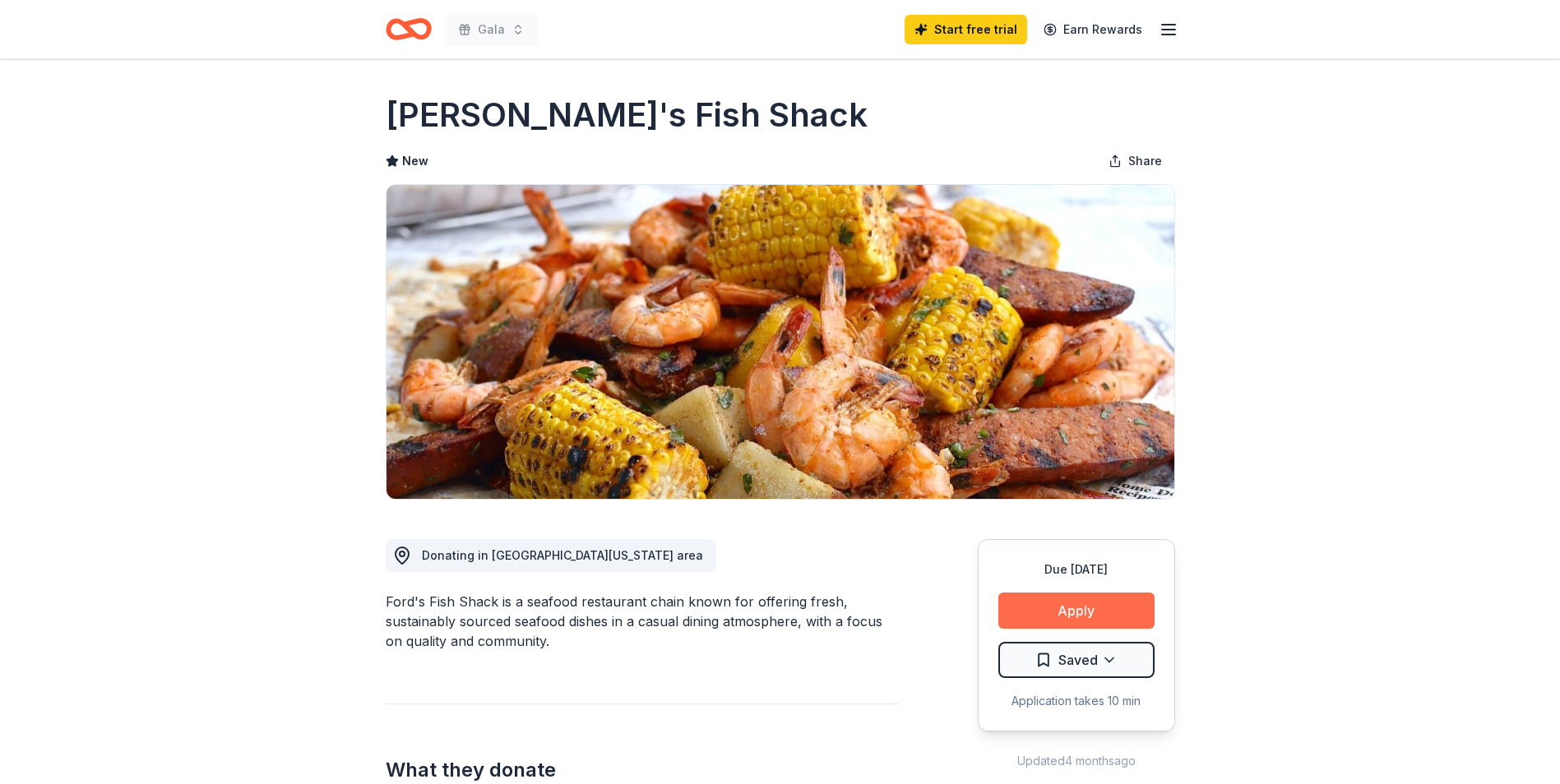
click at [1044, 607] on button "Apply" at bounding box center [1076, 611] width 156 height 37
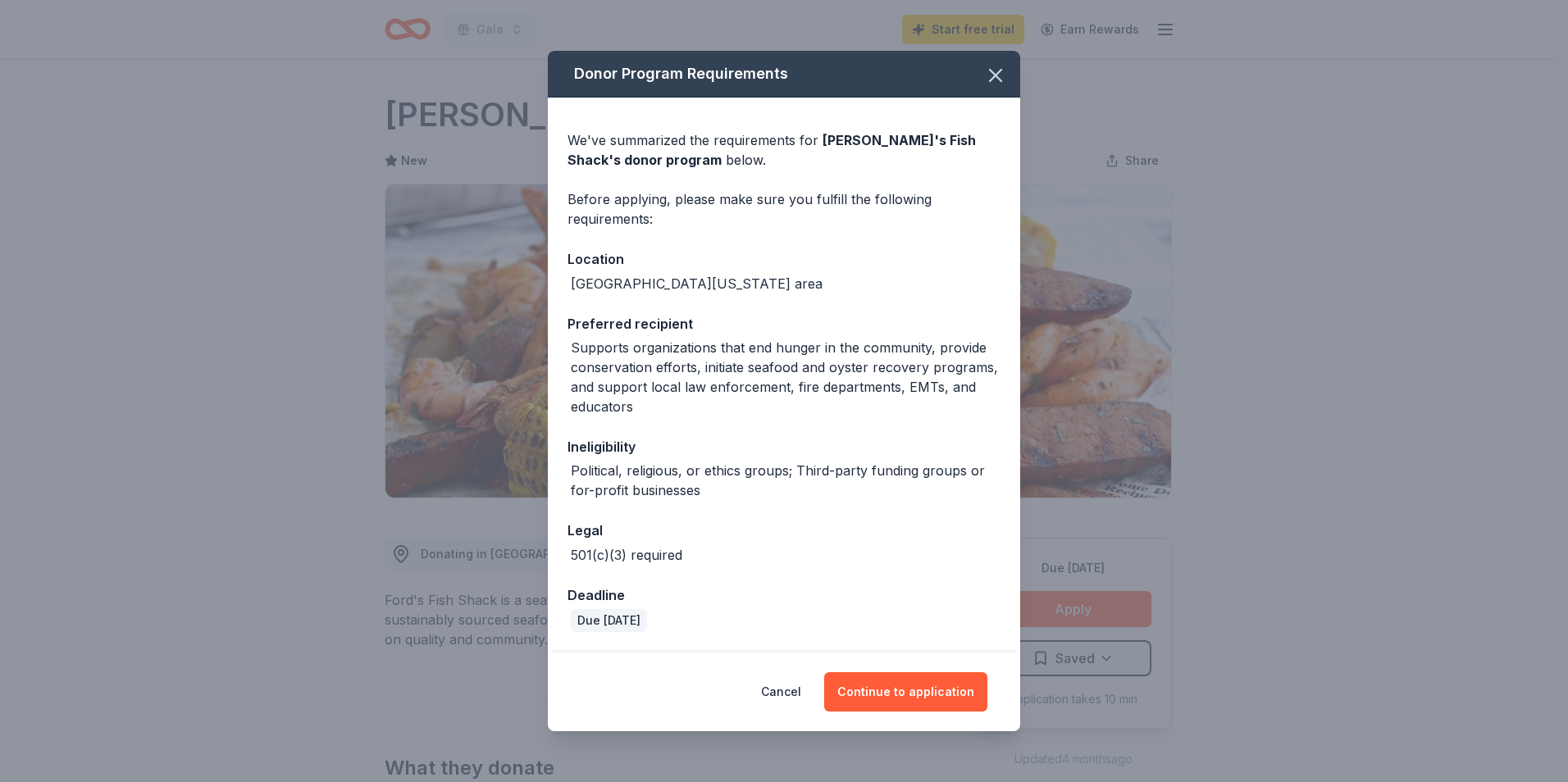
scroll to position [63, 0]
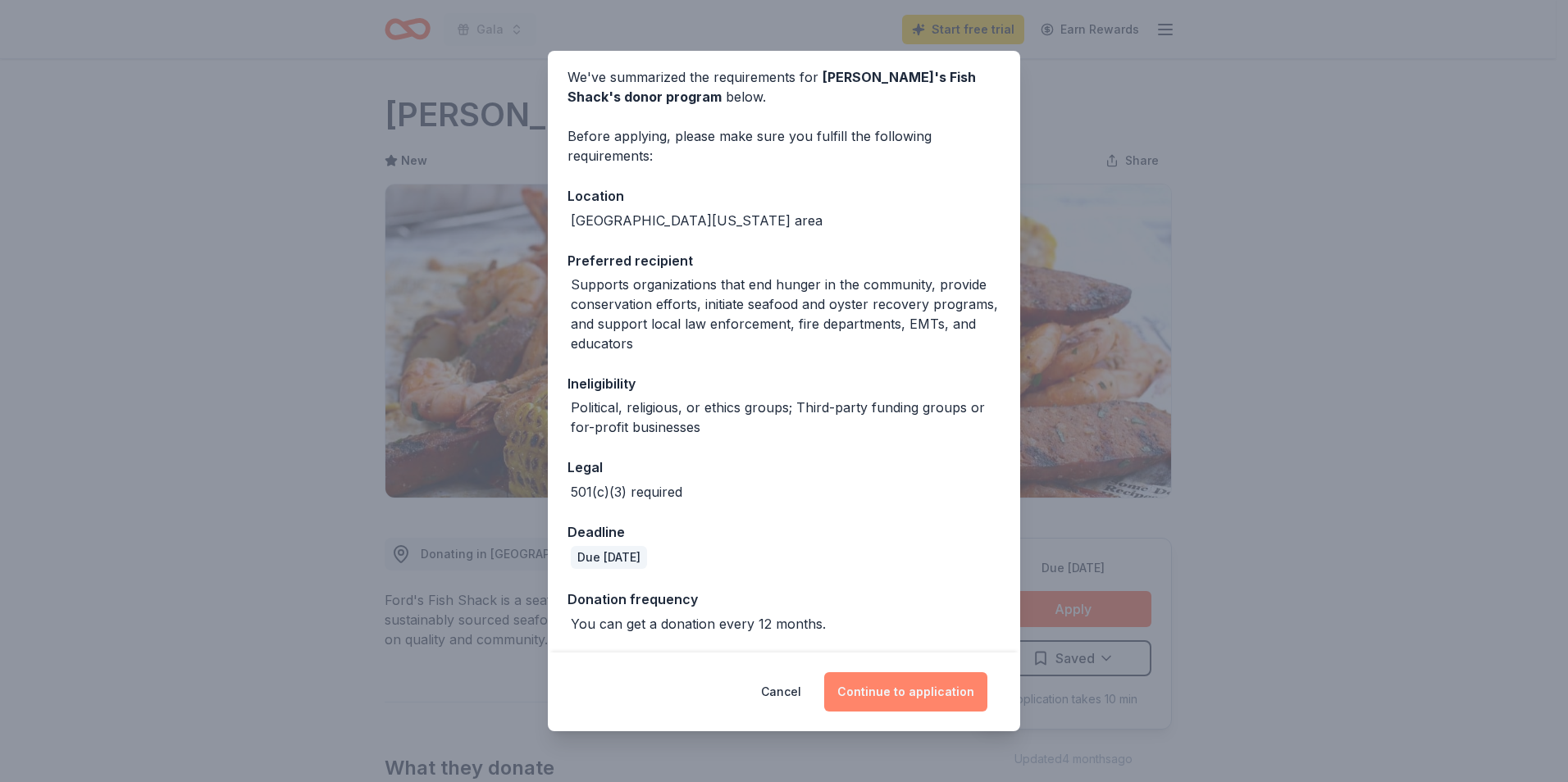
click at [911, 691] on button "Continue to application" at bounding box center [905, 692] width 163 height 39
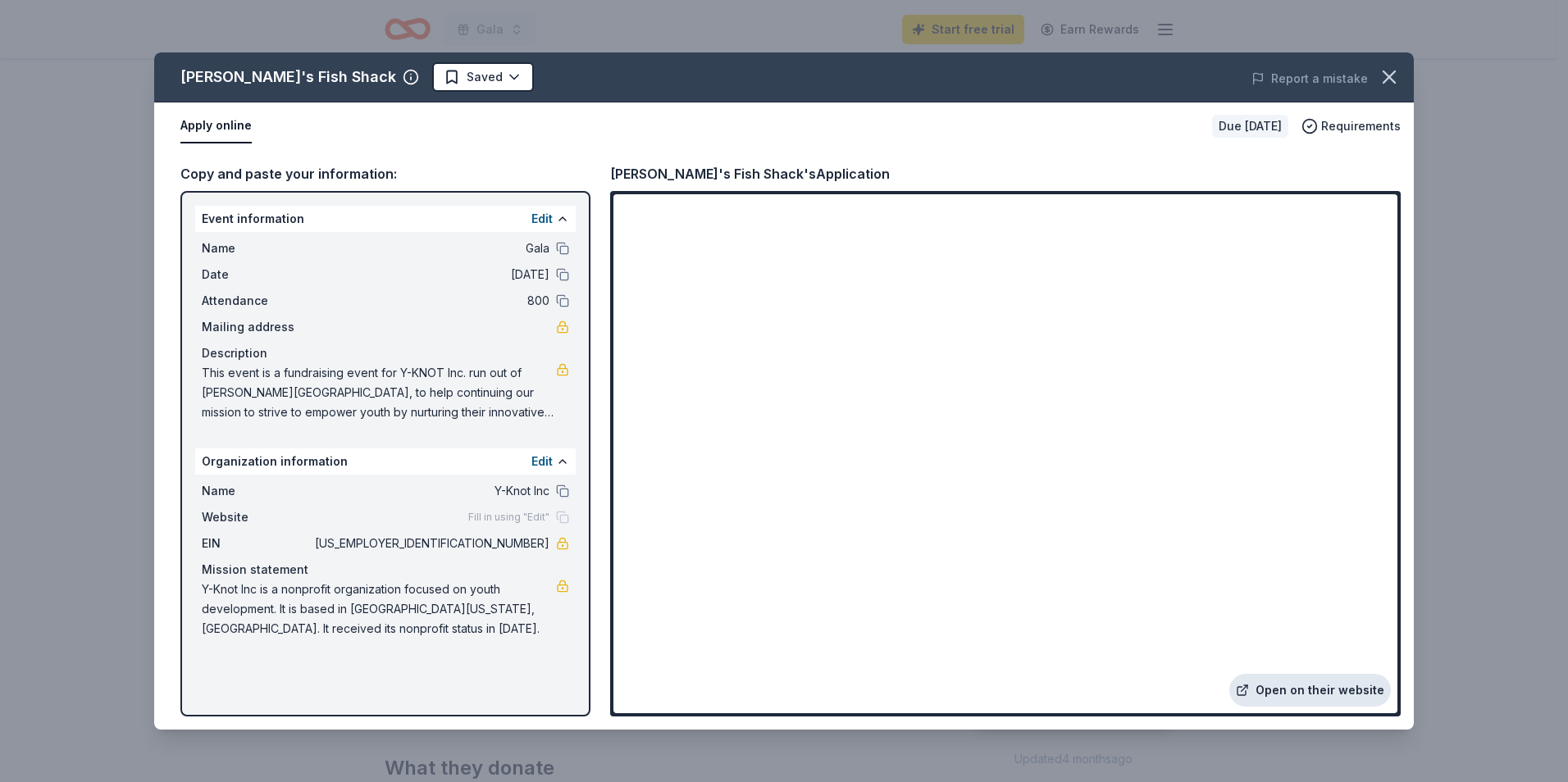
click at [1355, 696] on link "Open on their website" at bounding box center [1311, 690] width 162 height 33
drag, startPoint x: 481, startPoint y: 542, endPoint x: 562, endPoint y: 538, distance: 81.1
click at [562, 538] on div "EIN 30-1022510" at bounding box center [385, 544] width 368 height 20
click at [565, 540] on link at bounding box center [562, 544] width 13 height 13
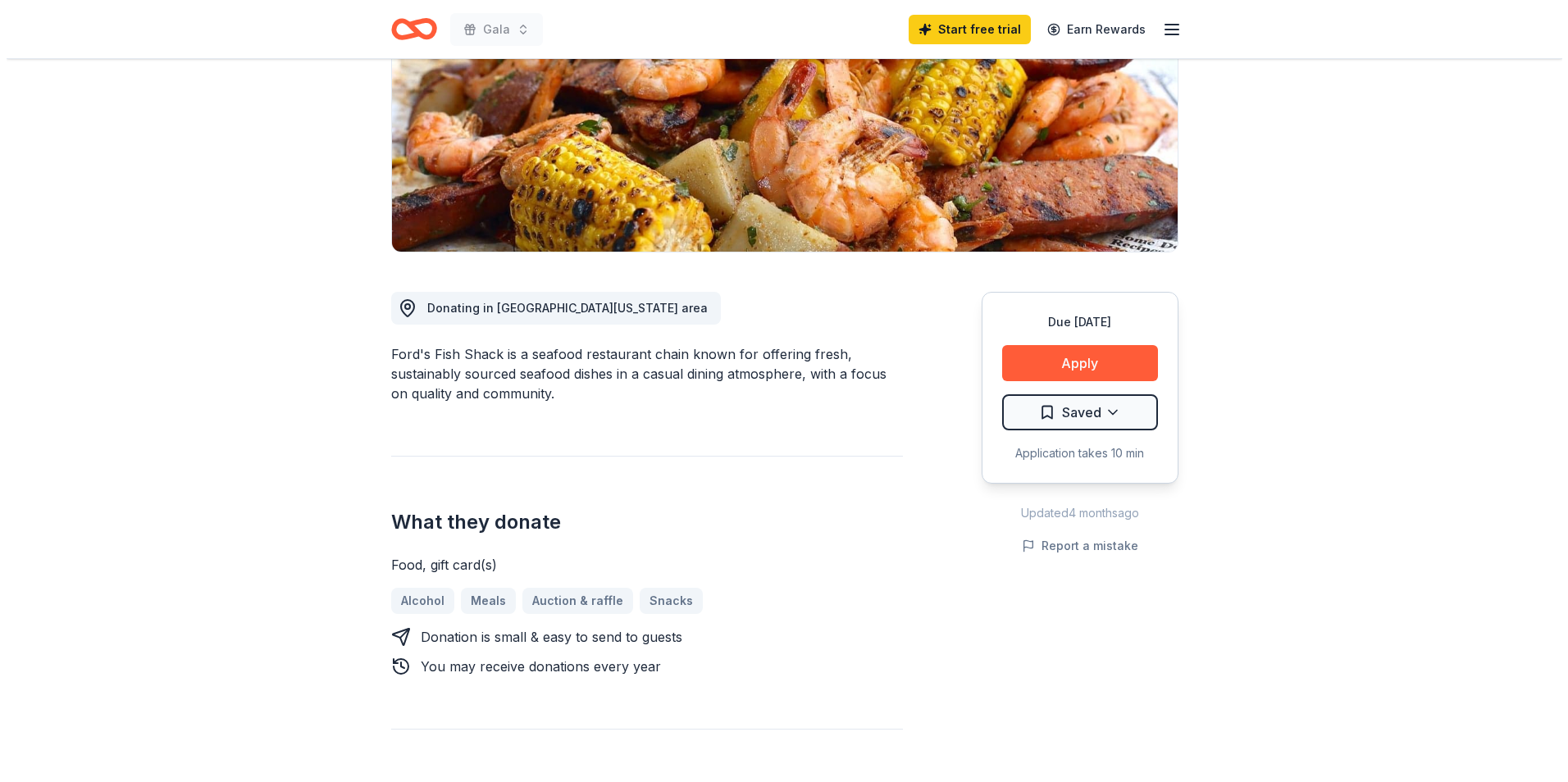
scroll to position [328, 0]
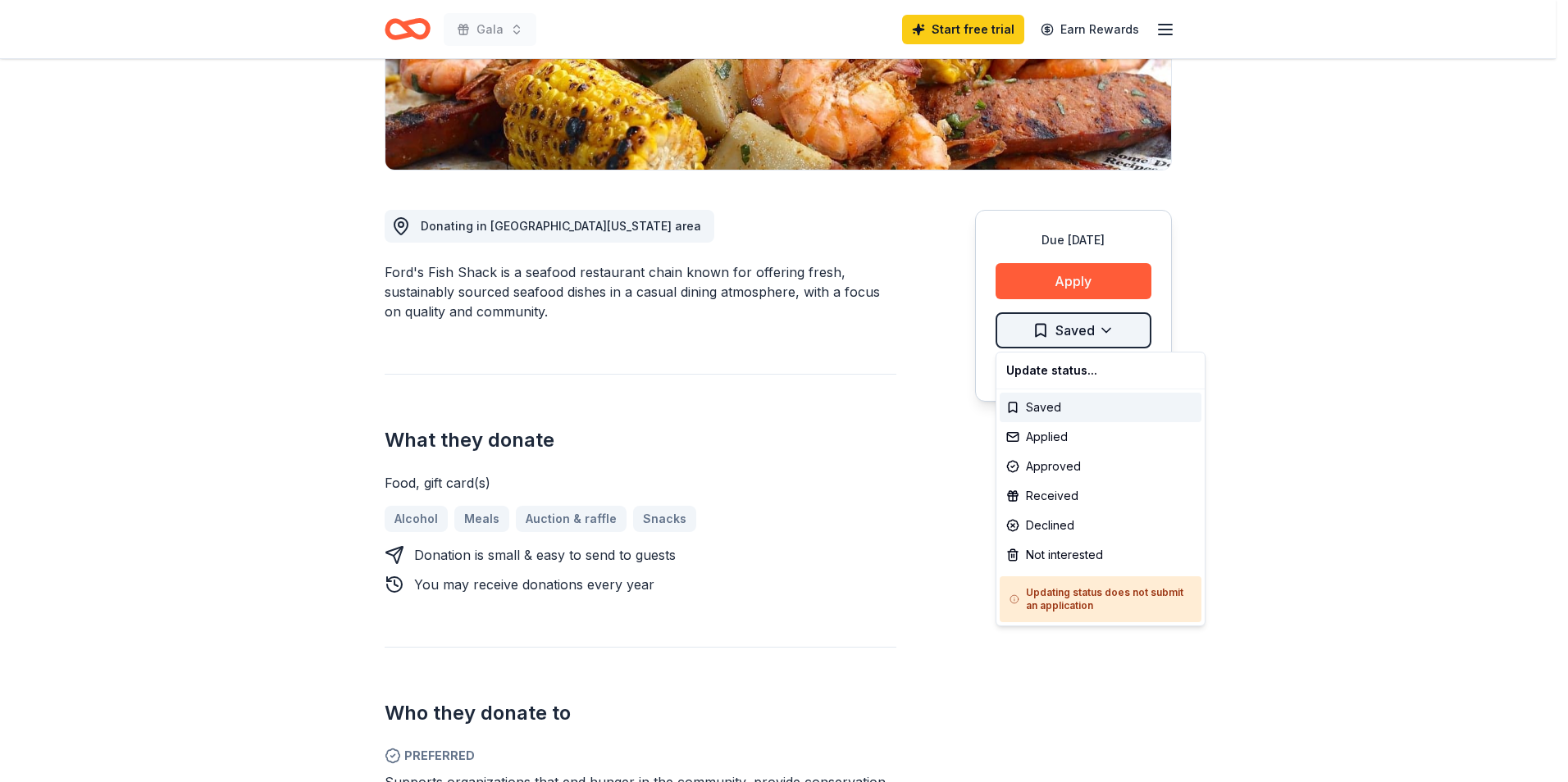
click at [1136, 334] on html "Gala Start free trial Earn Rewards Due [DATE] Share Ford's Fish Shack New Share…" at bounding box center [784, 62] width 1568 height 782
click at [1130, 447] on div "Applied" at bounding box center [1101, 437] width 202 height 29
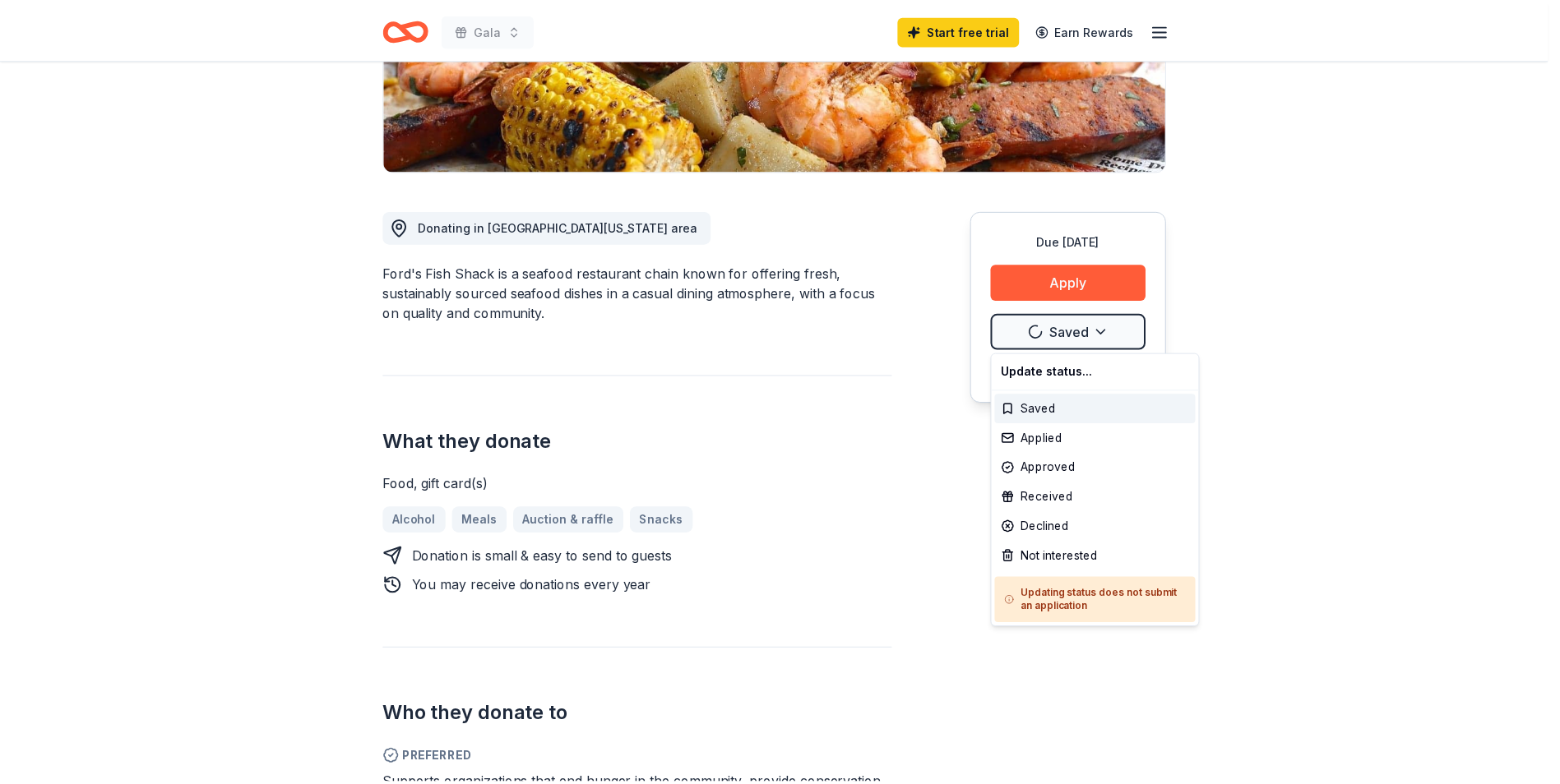
scroll to position [0, 0]
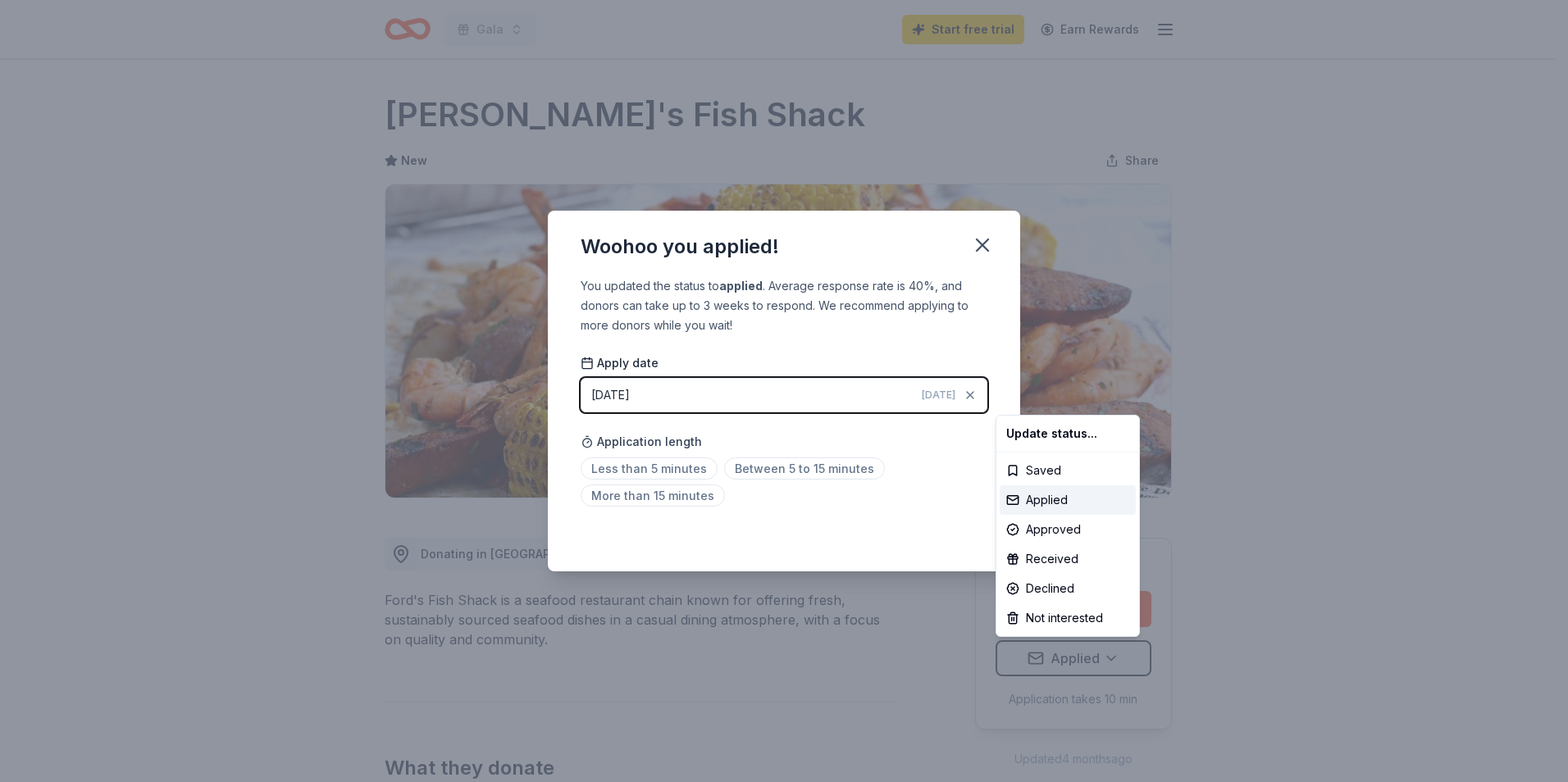
click at [942, 474] on html "Gala Start free trial Earn Rewards Due in 39 days Share Ford's Fish Shack New S…" at bounding box center [784, 391] width 1568 height 782
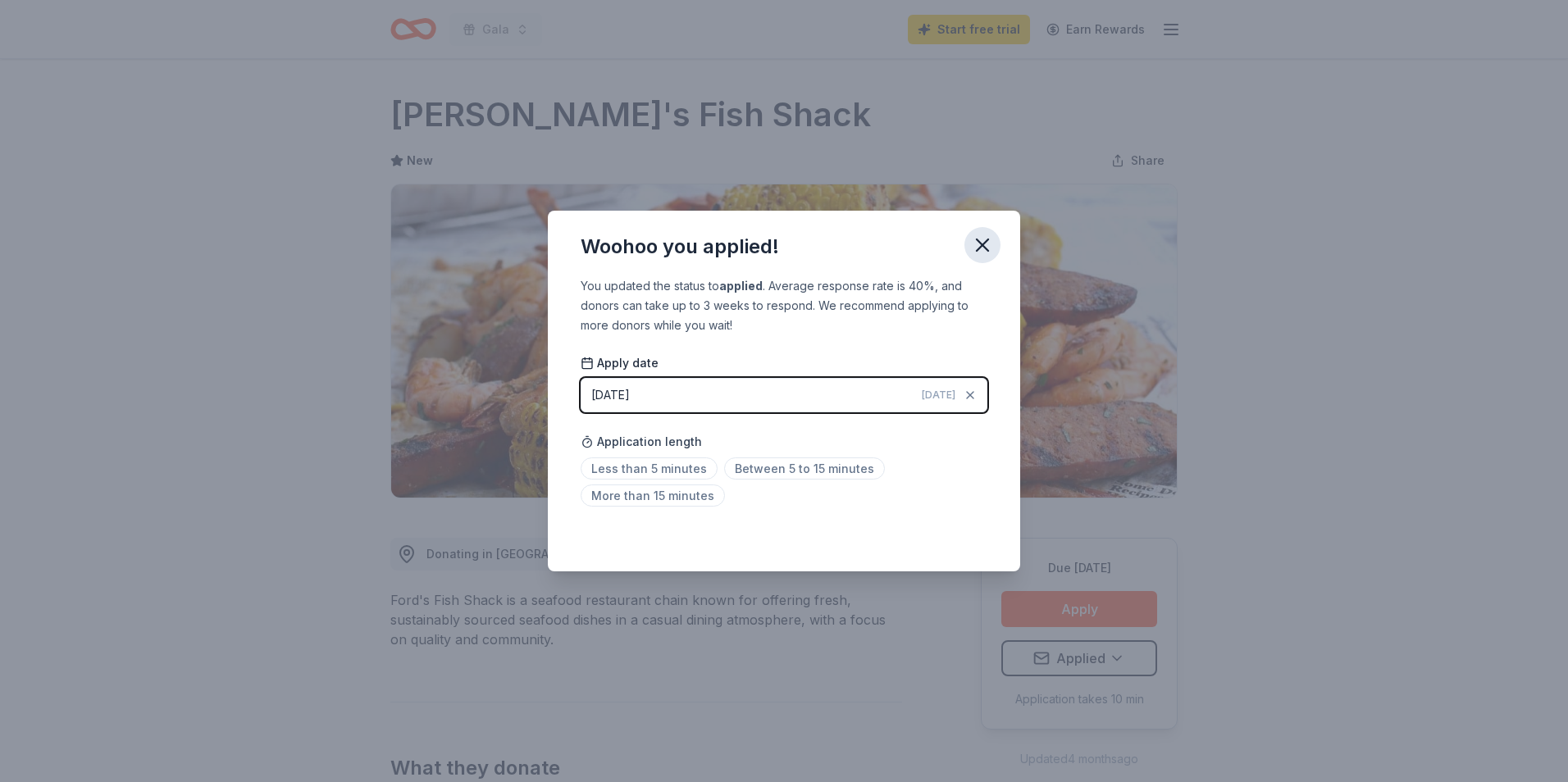
click at [982, 254] on icon "button" at bounding box center [982, 246] width 23 height 23
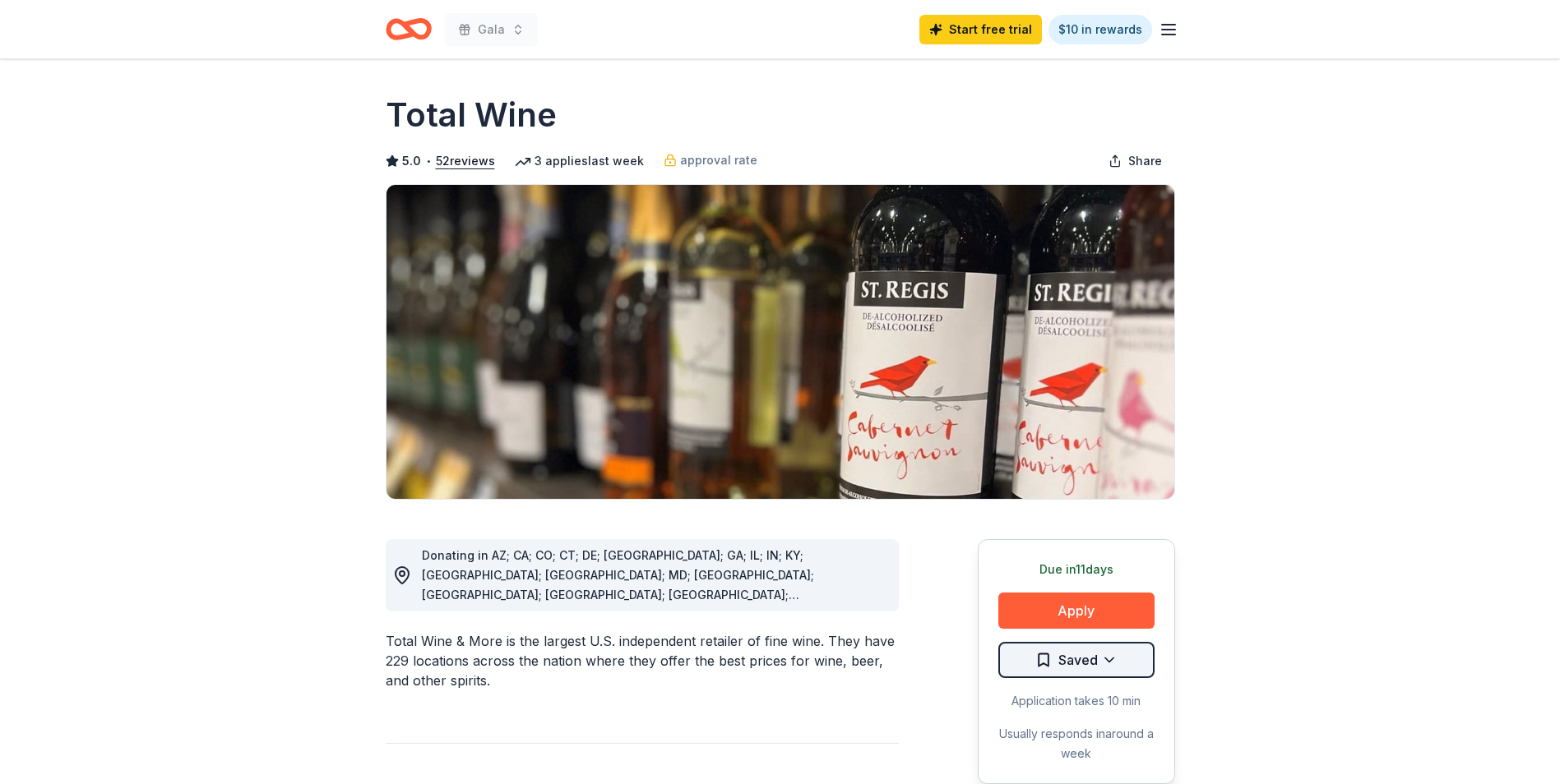
click at [1095, 654] on html "Gala Start free trial $10 in rewards Due [DATE] Share Total Wine 5.0 • 52 revie…" at bounding box center [780, 392] width 1560 height 784
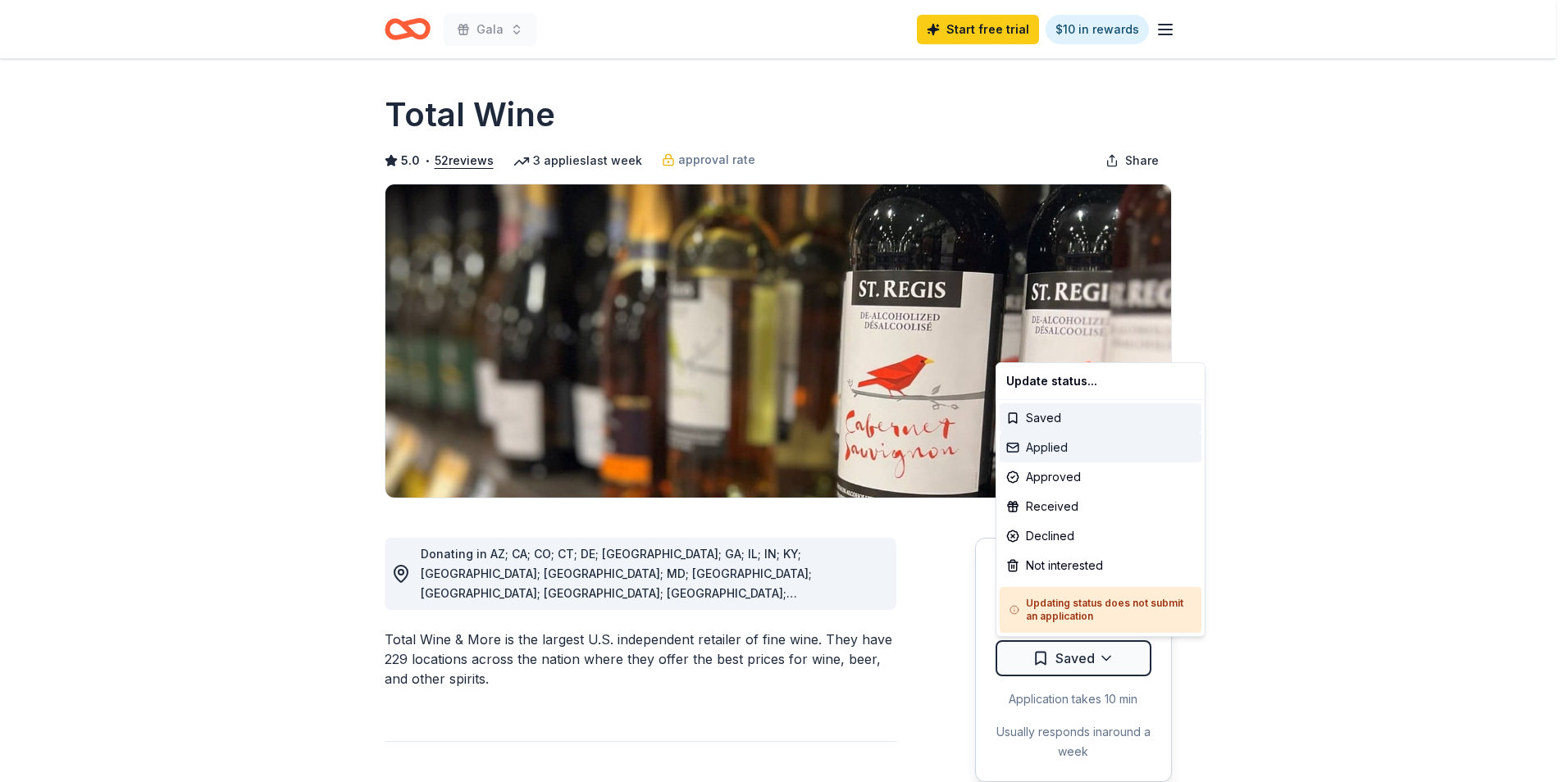
click at [1094, 445] on div "Applied" at bounding box center [1101, 447] width 202 height 29
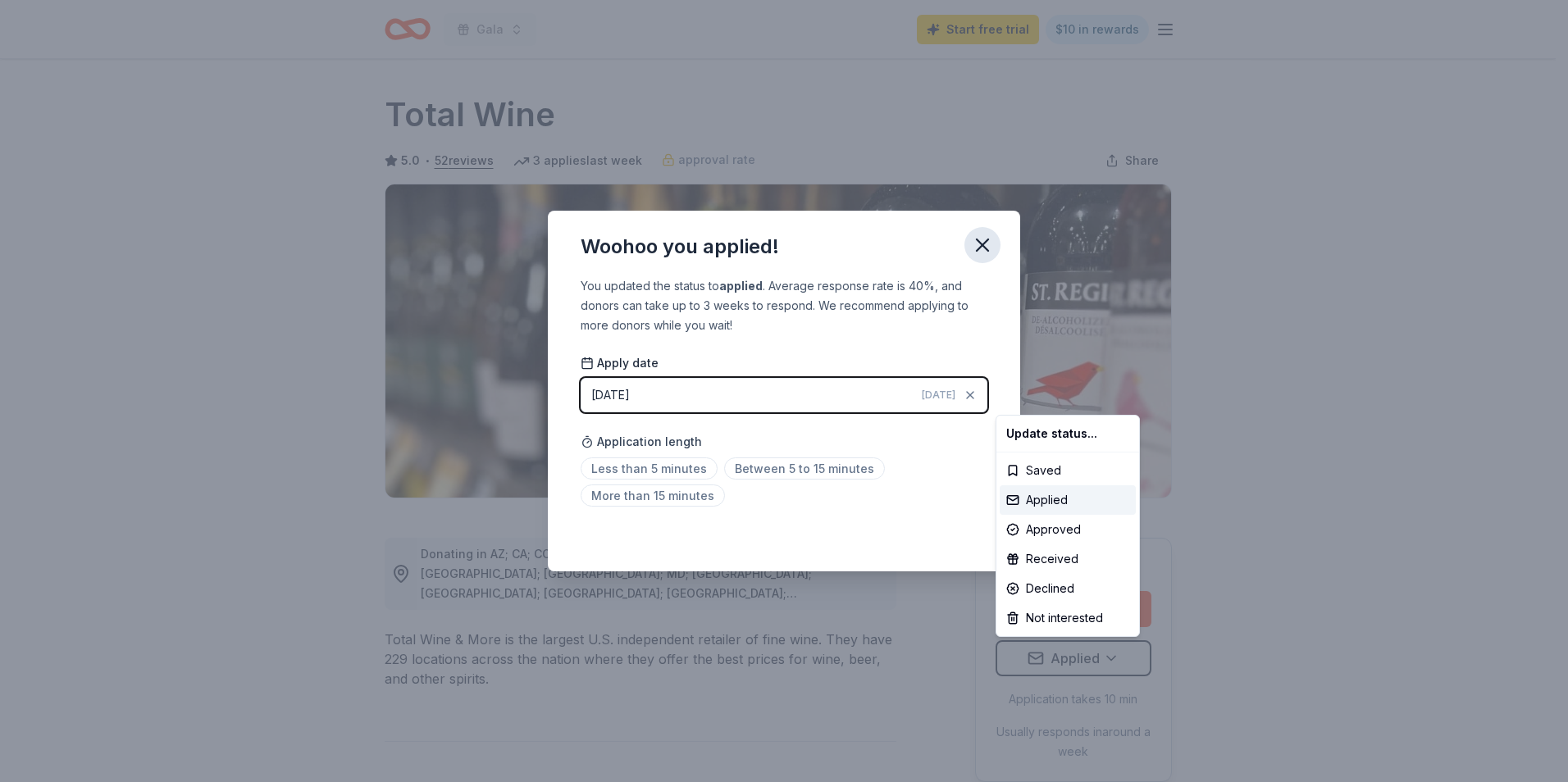
click at [981, 244] on html "Gala Start free trial $10 in rewards Due [DATE] Share Total Wine 5.0 • 52 revie…" at bounding box center [784, 391] width 1568 height 782
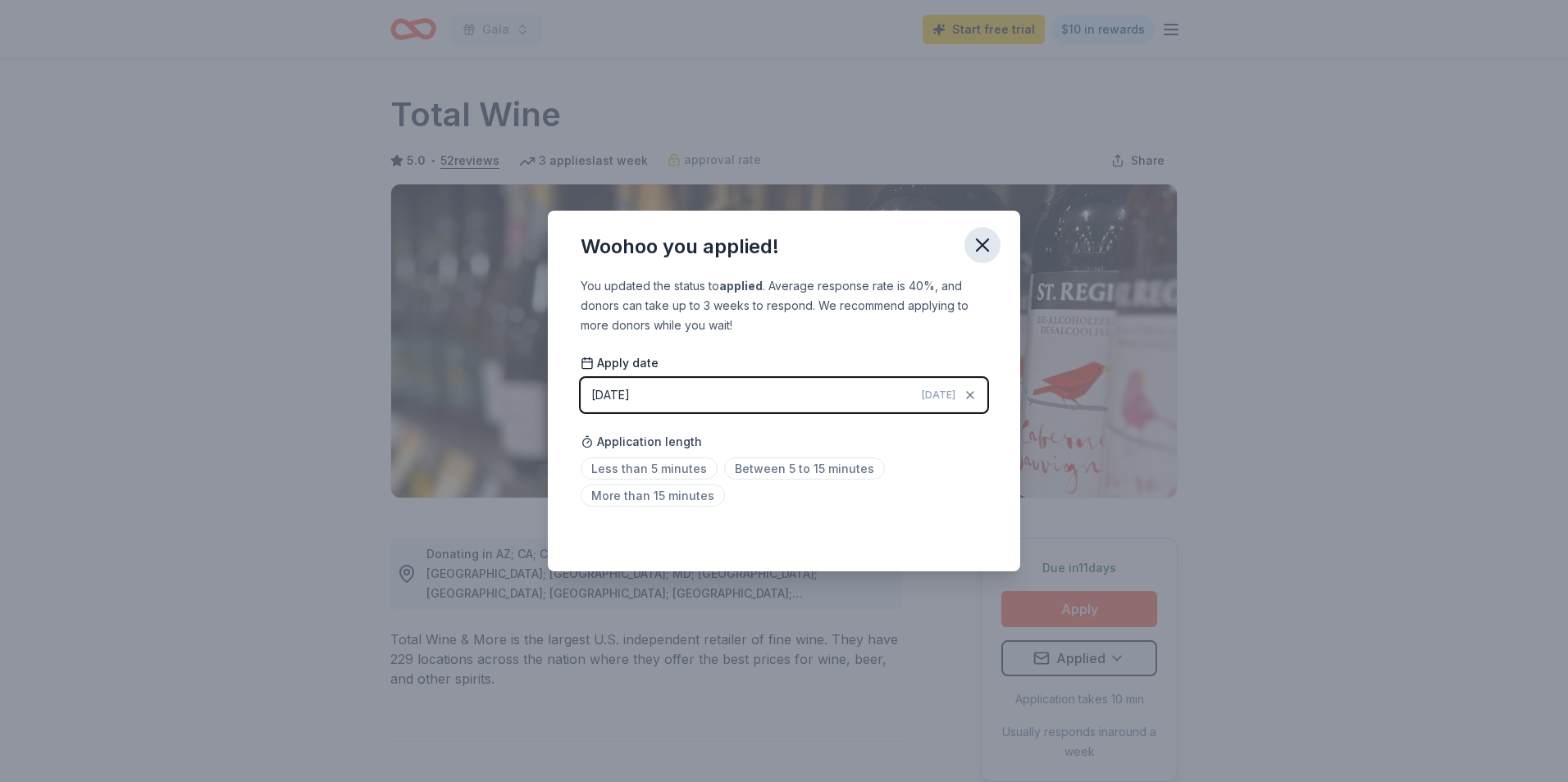
click at [983, 244] on icon "button" at bounding box center [982, 245] width 12 height 12
